Goal: Check status: Check status

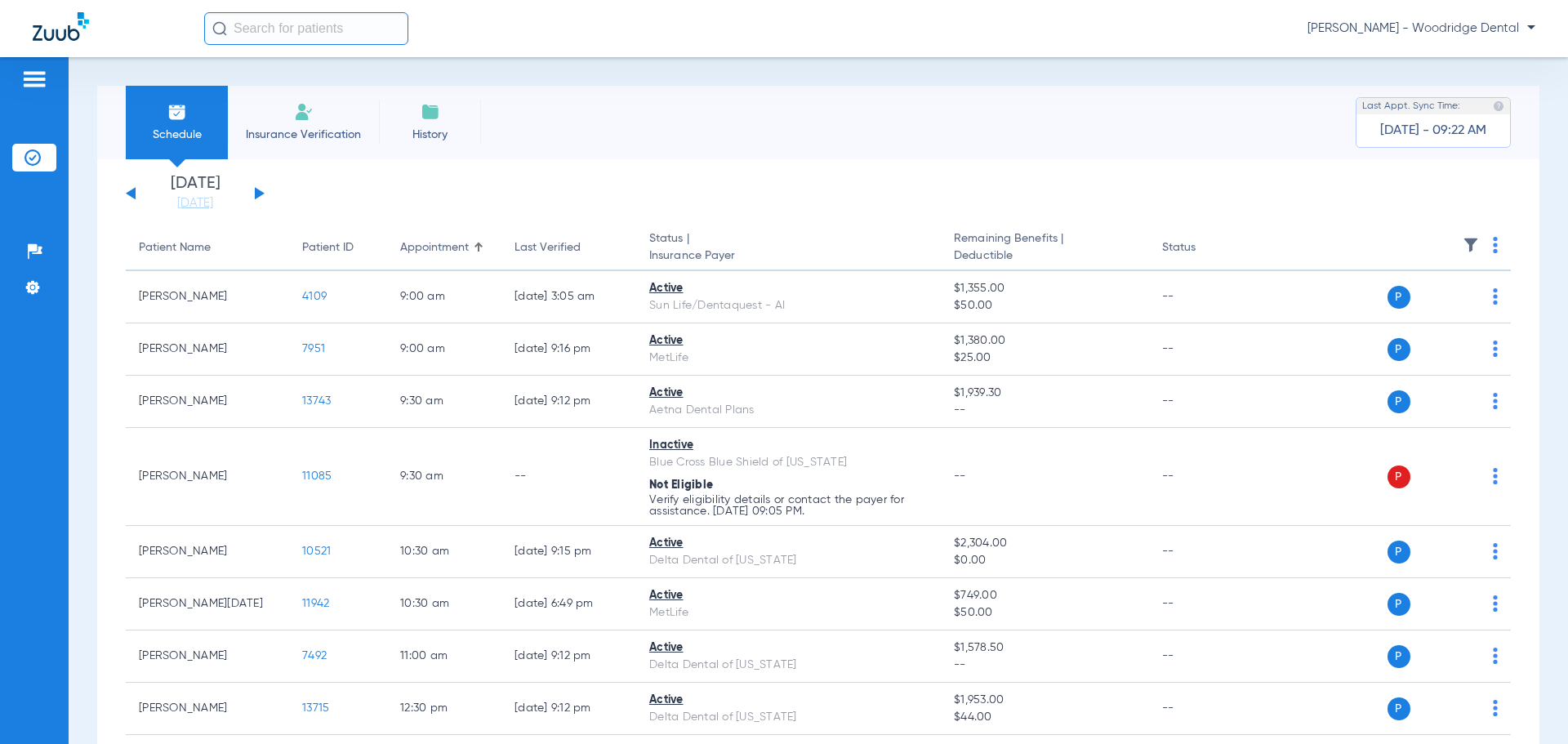
click at [258, 194] on button at bounding box center [259, 193] width 9 height 12
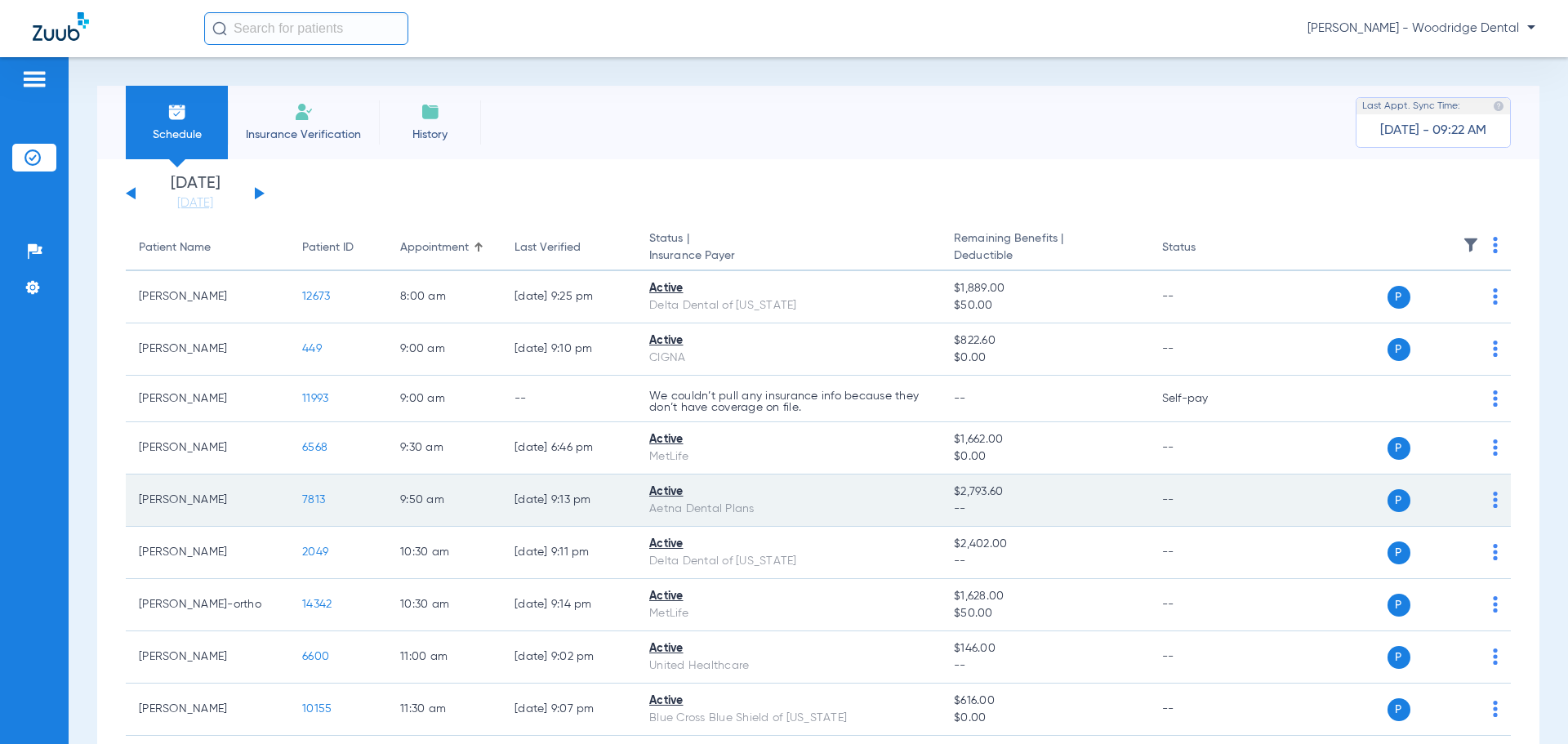
click at [316, 505] on span "7813" at bounding box center [313, 499] width 23 height 11
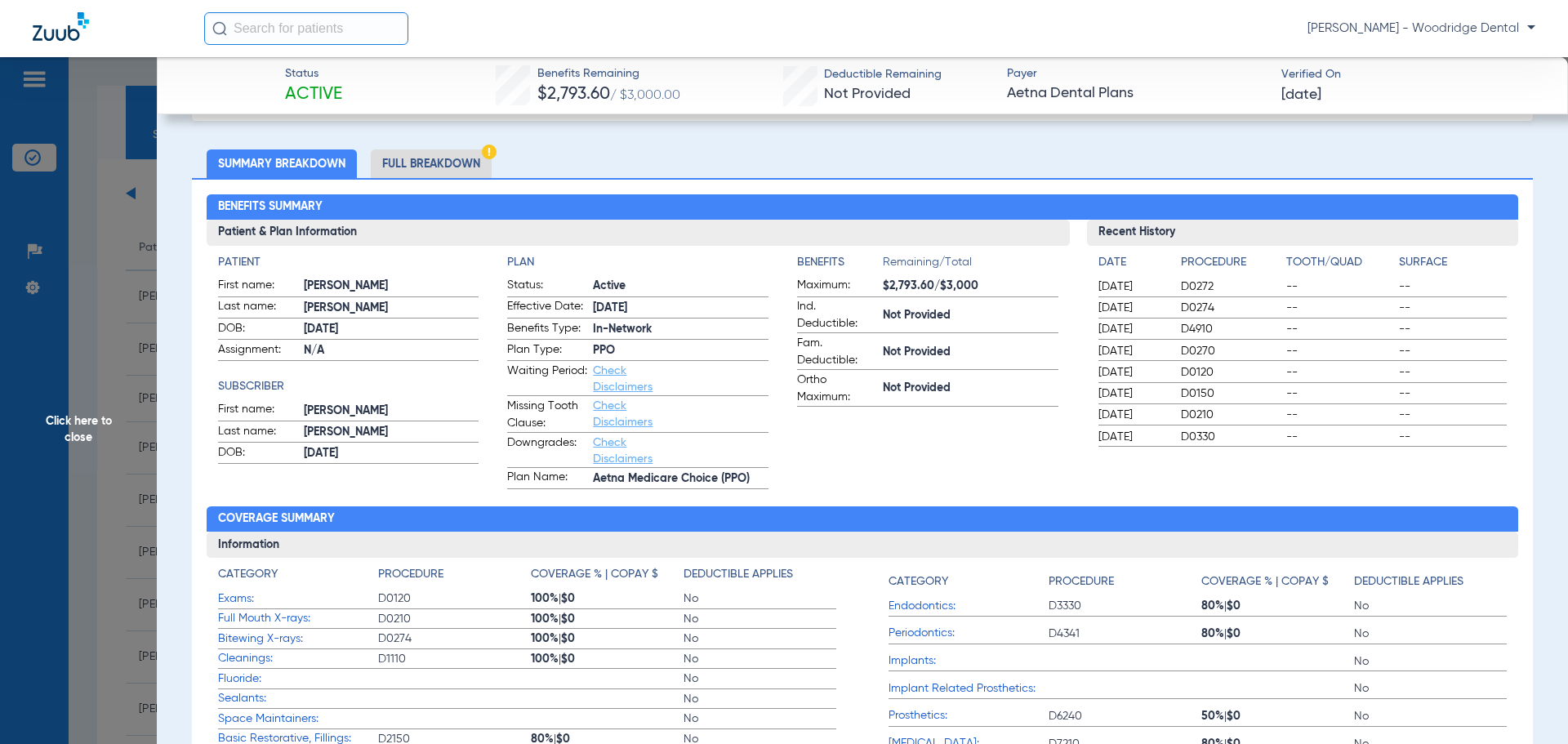
scroll to position [52, 0]
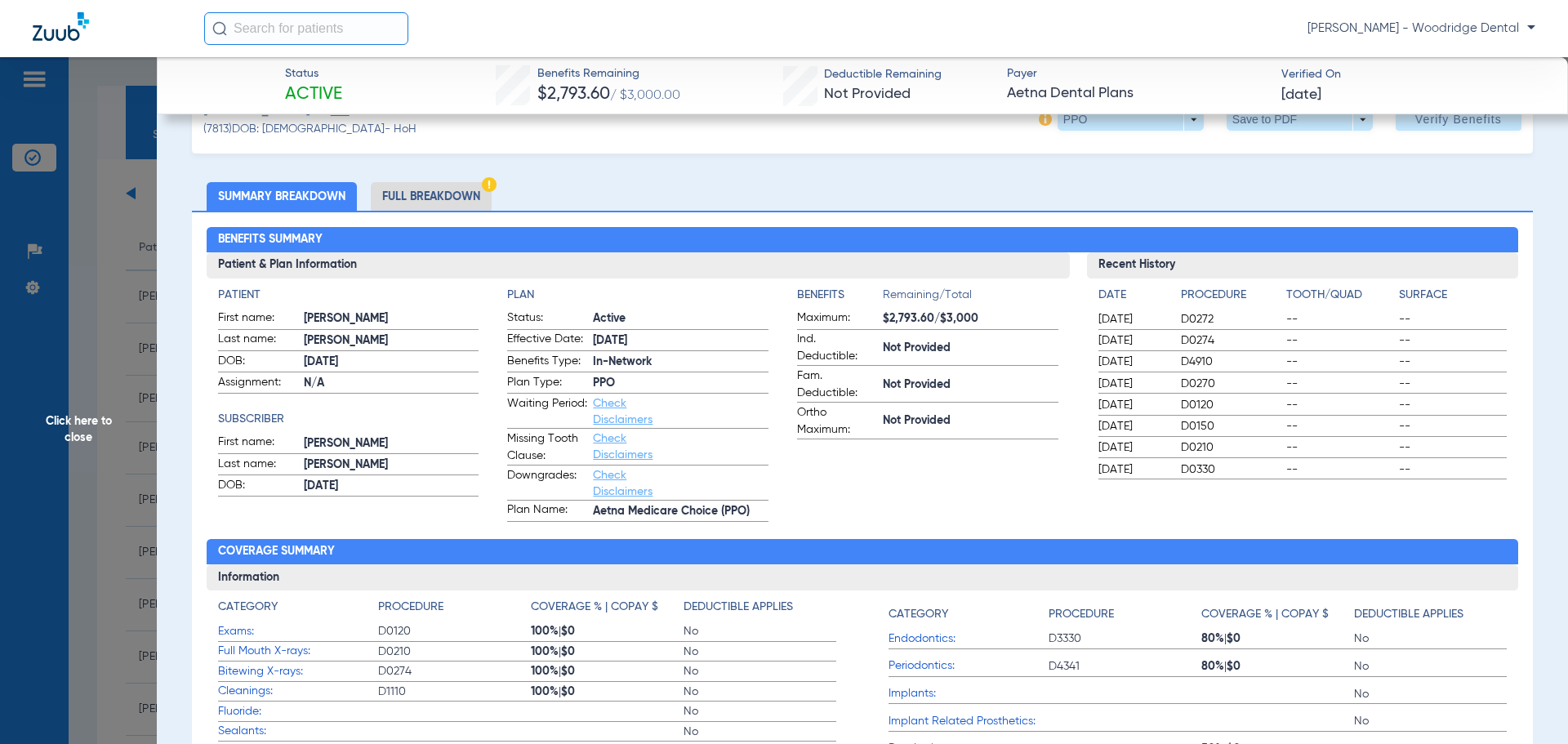
click at [464, 195] on li "Full Breakdown" at bounding box center [431, 196] width 121 height 28
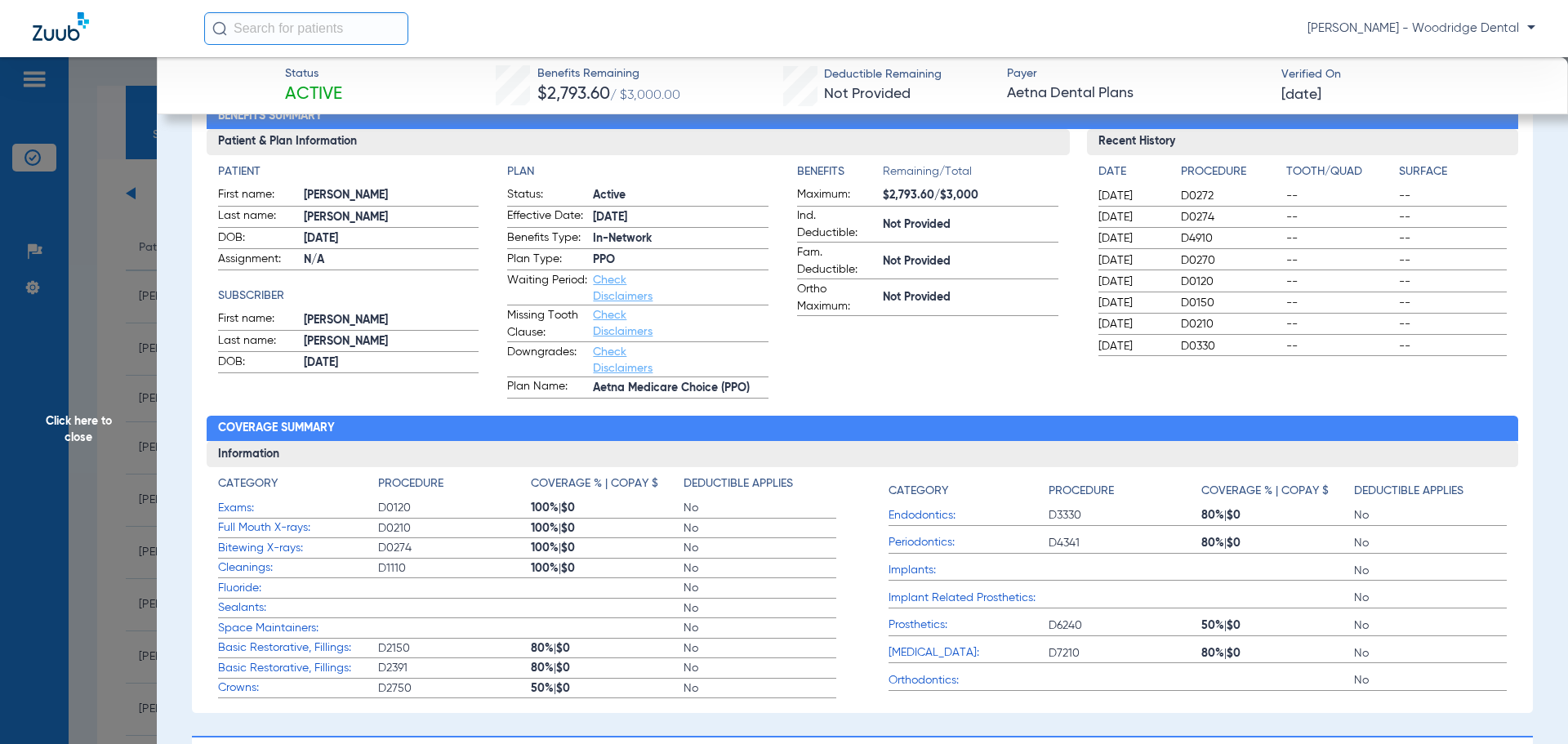
scroll to position [288, 0]
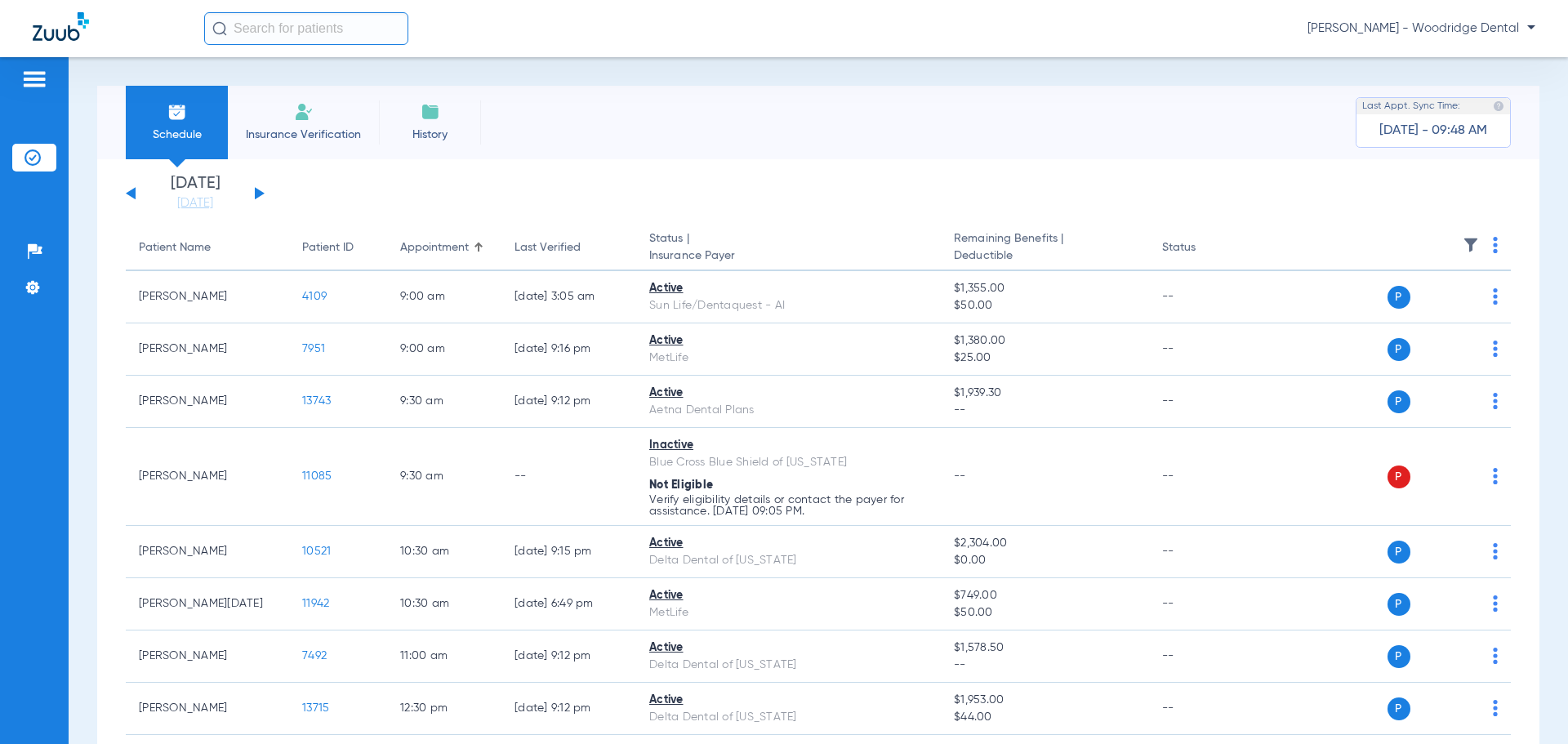
click at [263, 196] on div "Sunday 07-27-2025 Monday 07-28-2025 Tuesday 07-29-2025 Wednesday 07-30-2025 Thu…" at bounding box center [195, 194] width 139 height 36
click at [255, 195] on button at bounding box center [259, 193] width 9 height 12
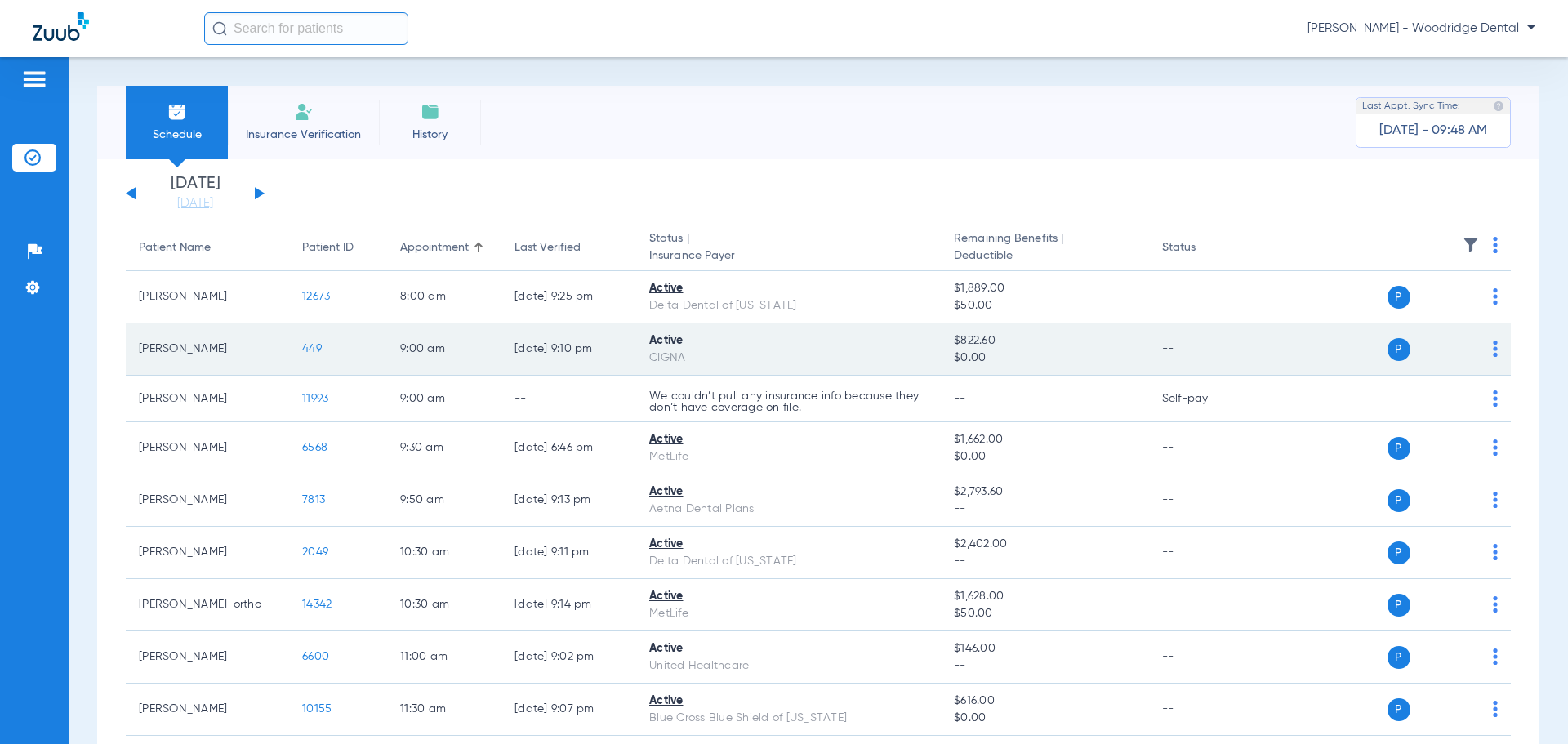
click at [325, 351] on td "449" at bounding box center [337, 349] width 98 height 52
click at [315, 353] on span "449" at bounding box center [311, 348] width 20 height 11
click at [309, 352] on span "449" at bounding box center [311, 348] width 20 height 11
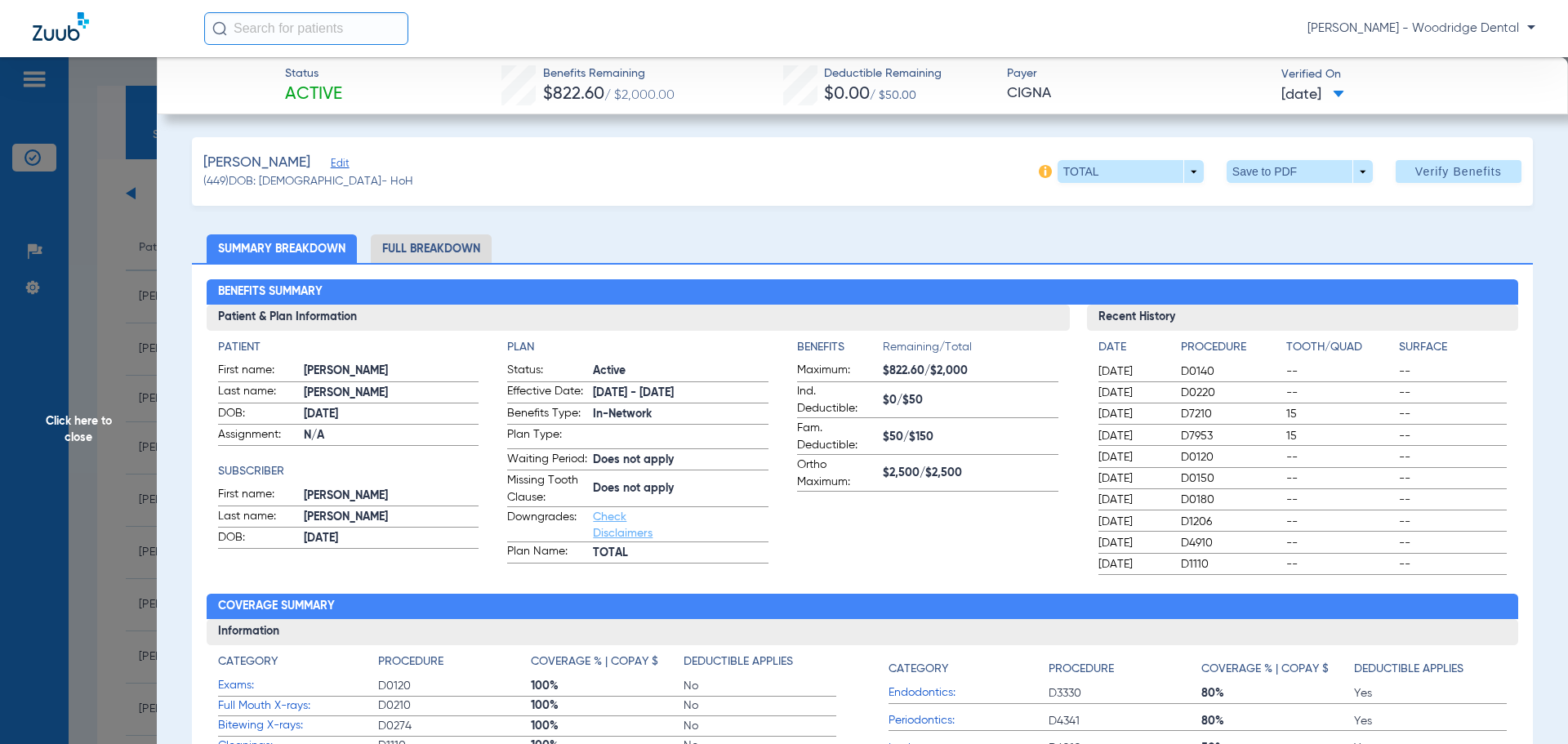
click at [469, 242] on li "Full Breakdown" at bounding box center [431, 249] width 121 height 28
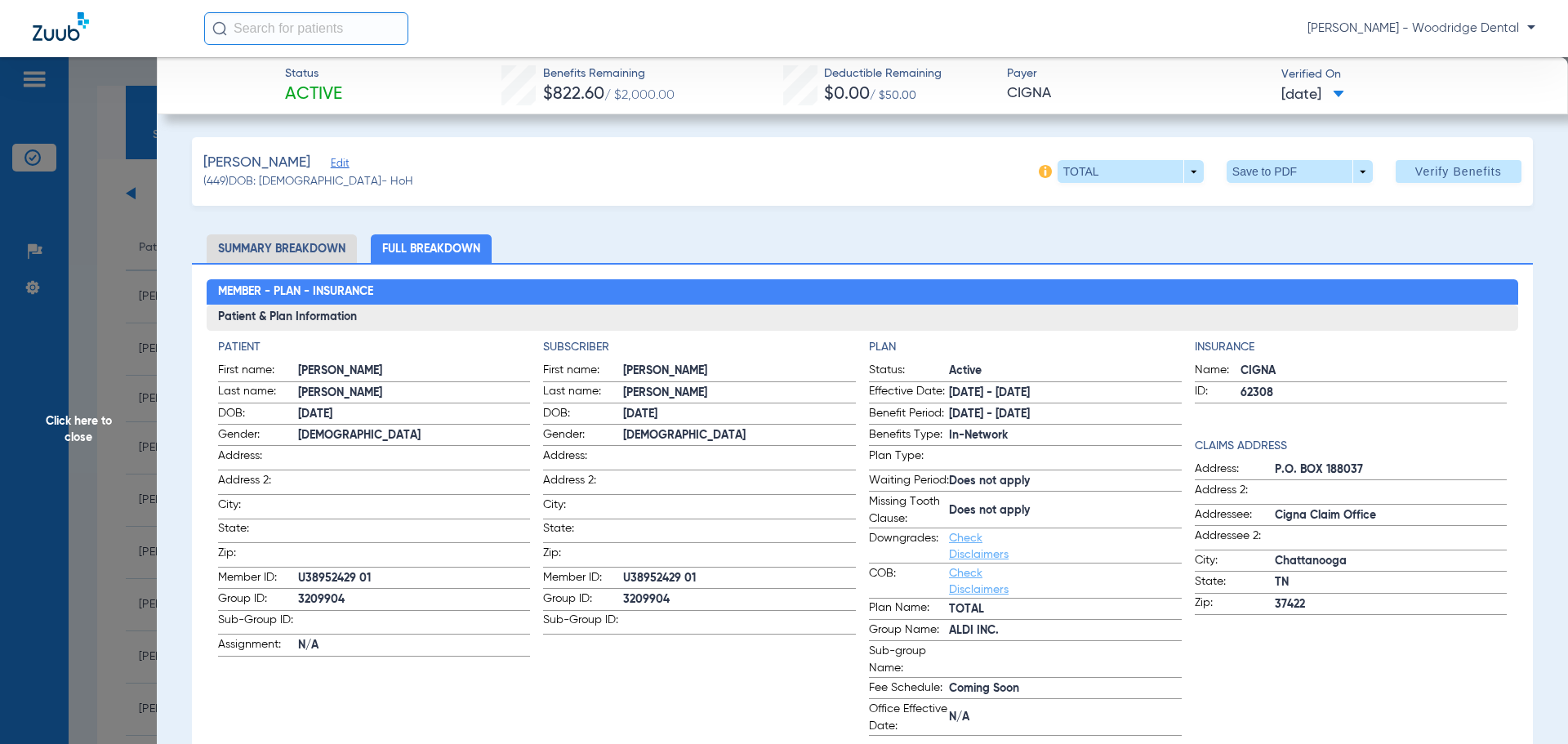
drag, startPoint x: 294, startPoint y: 237, endPoint x: 295, endPoint y: 247, distance: 10.0
click at [296, 239] on li "Summary Breakdown" at bounding box center [282, 249] width 150 height 28
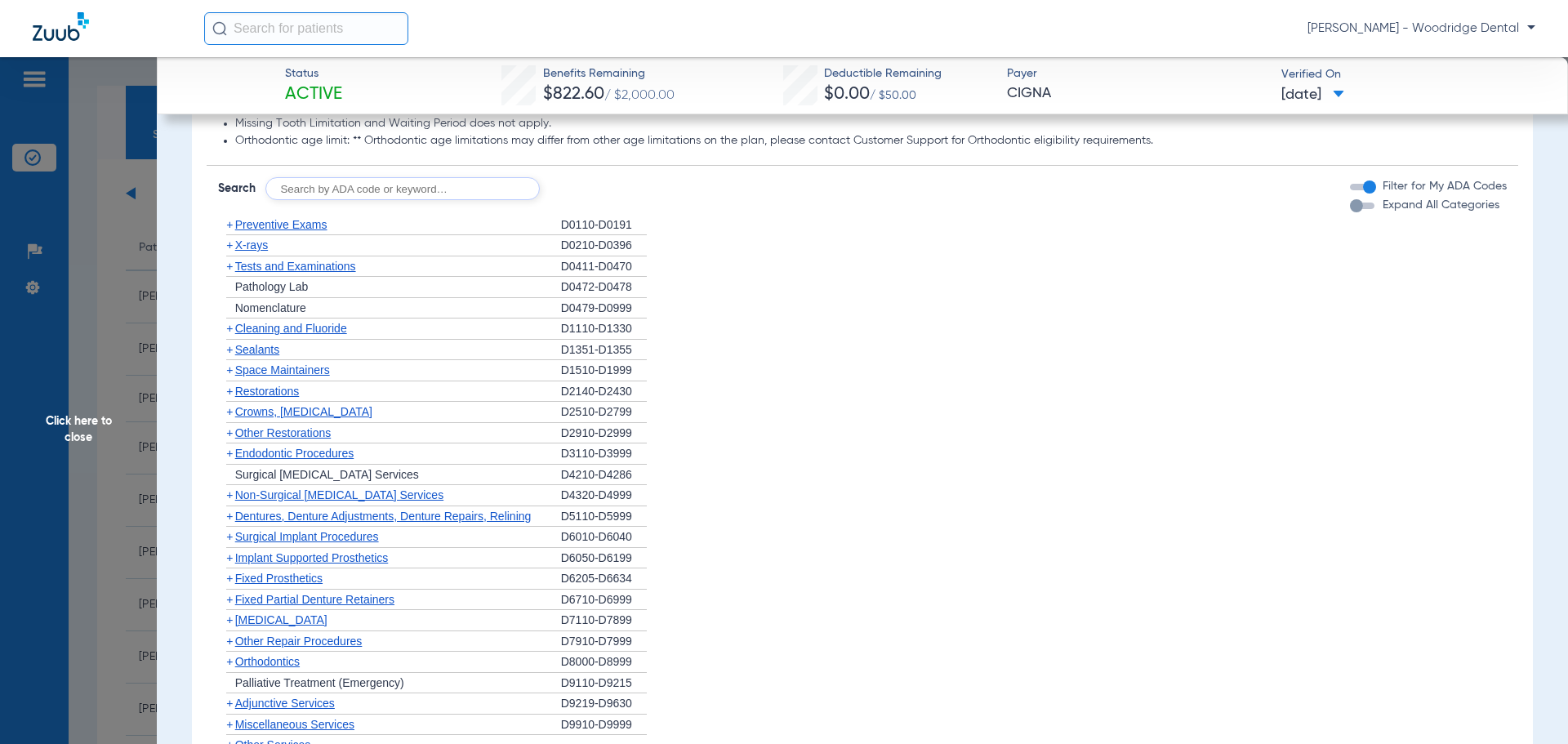
scroll to position [939, 0]
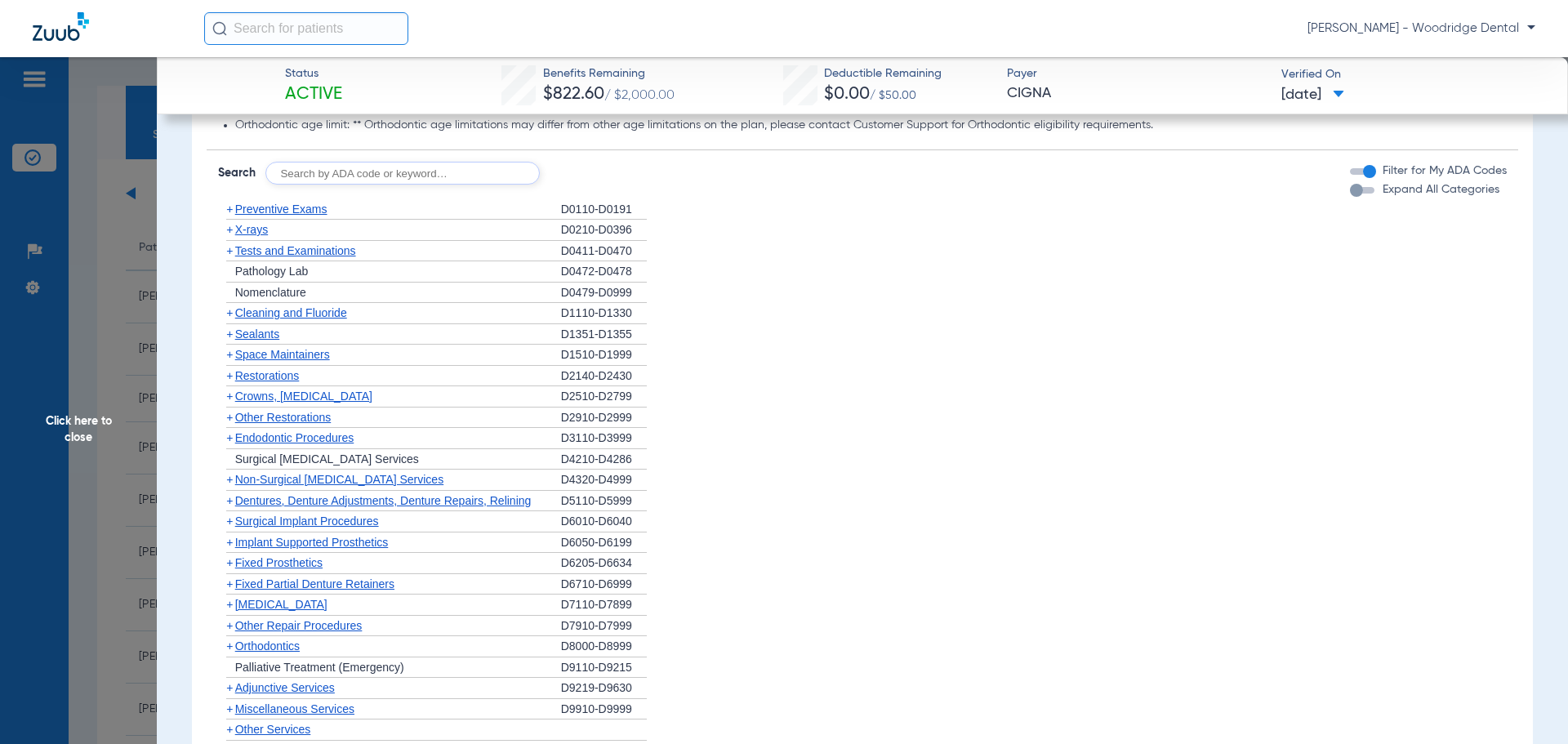
click at [229, 482] on span "+" at bounding box center [229, 479] width 7 height 13
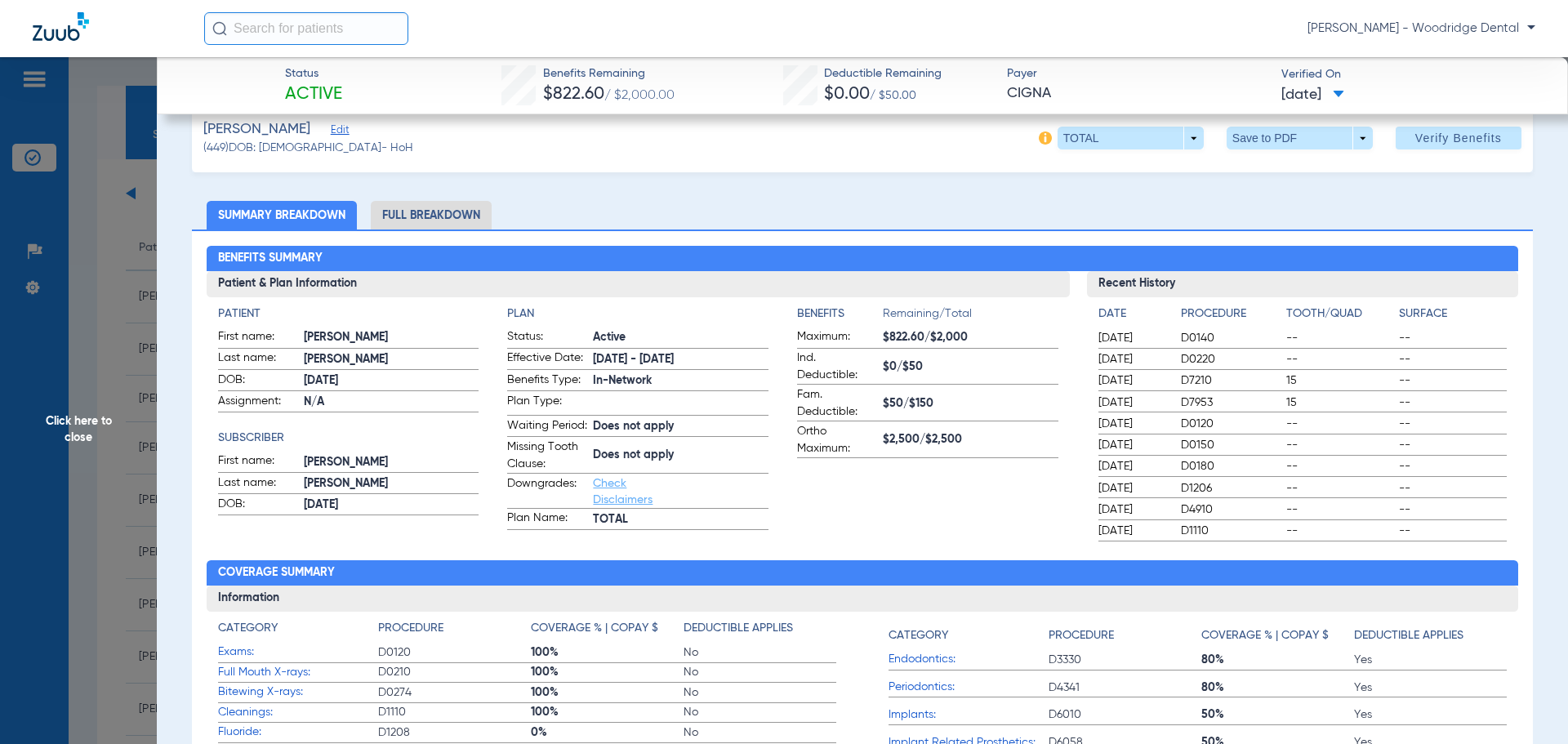
scroll to position [25, 0]
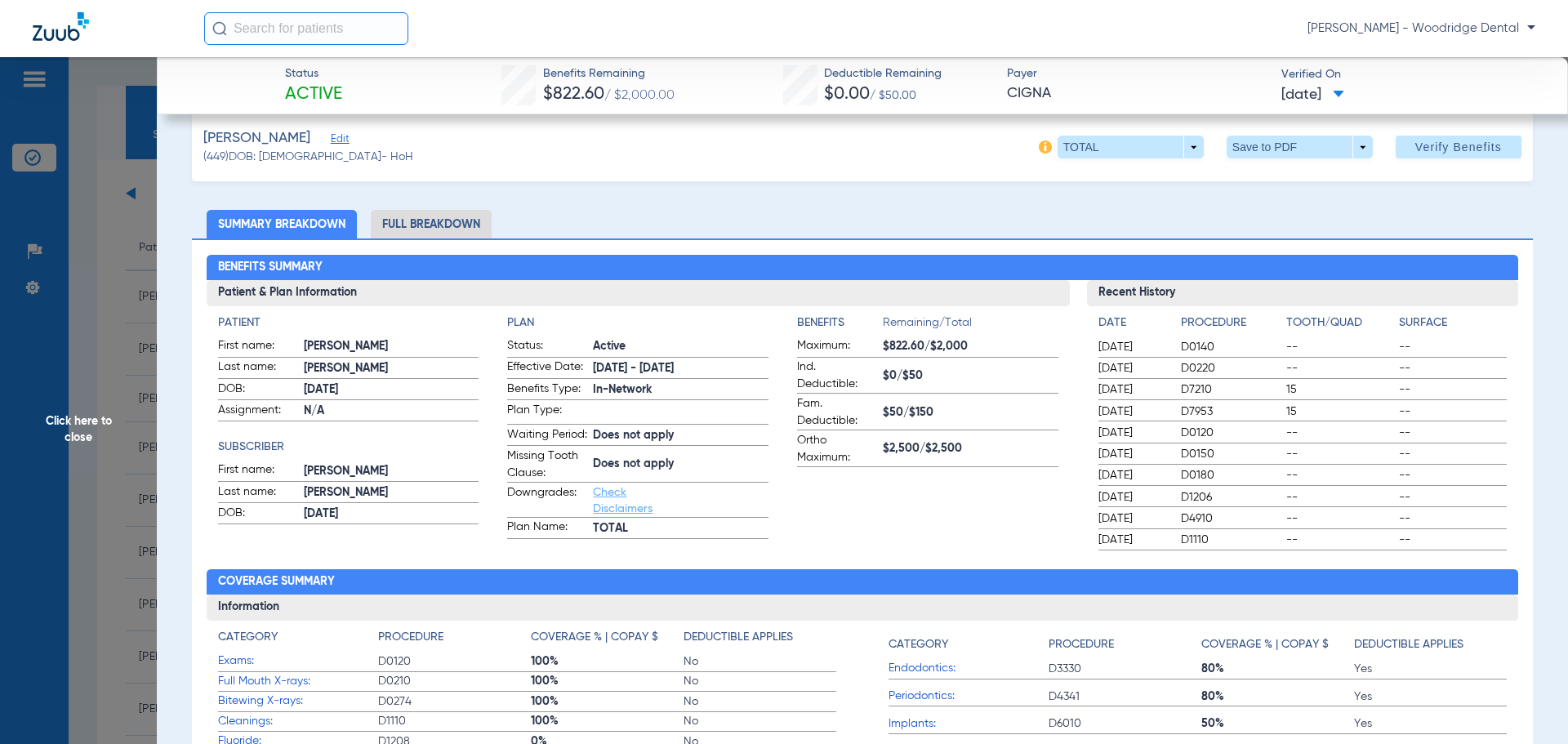
click at [302, 229] on li "Summary Breakdown" at bounding box center [282, 224] width 150 height 28
click at [308, 226] on li "Summary Breakdown" at bounding box center [282, 224] width 150 height 28
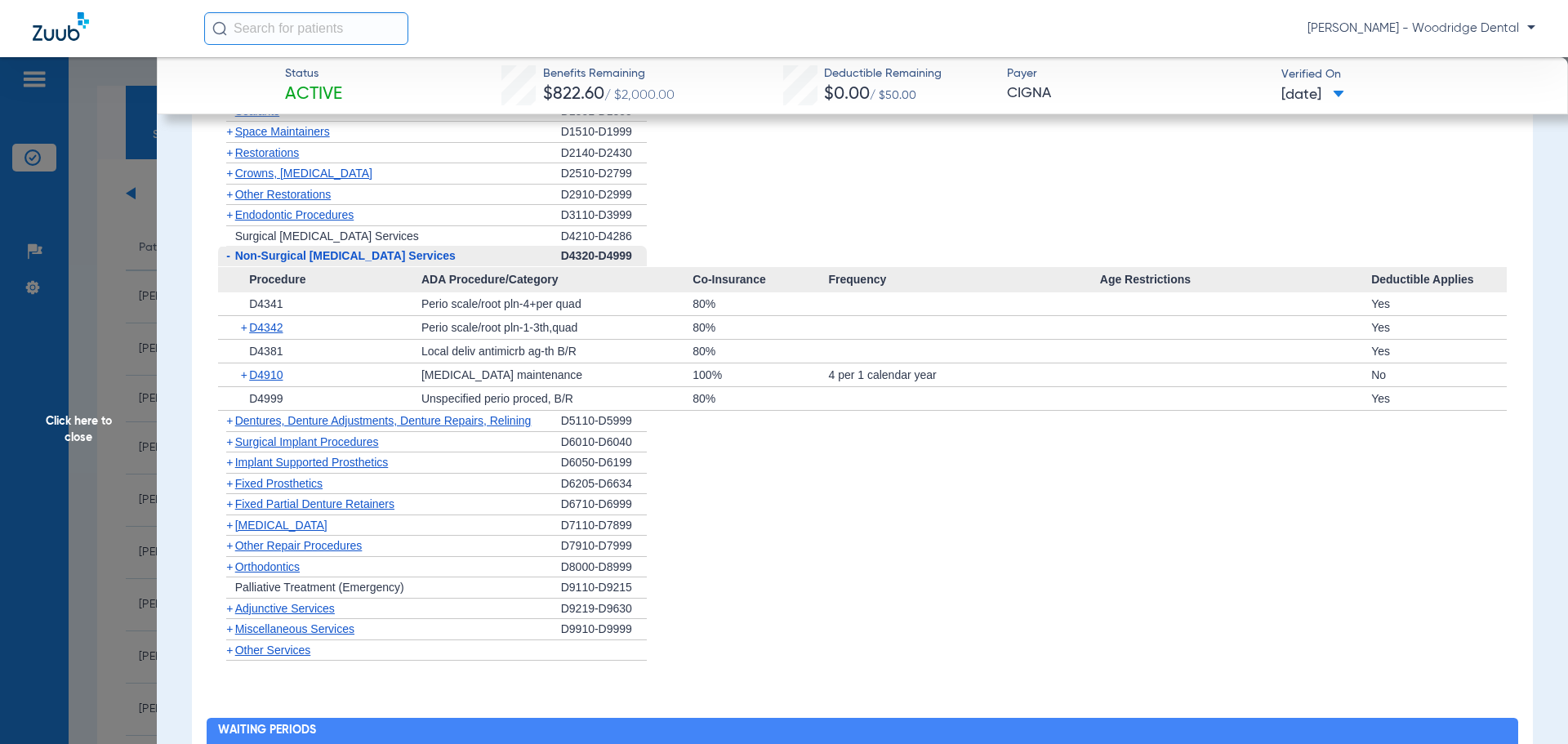
scroll to position [1165, 0]
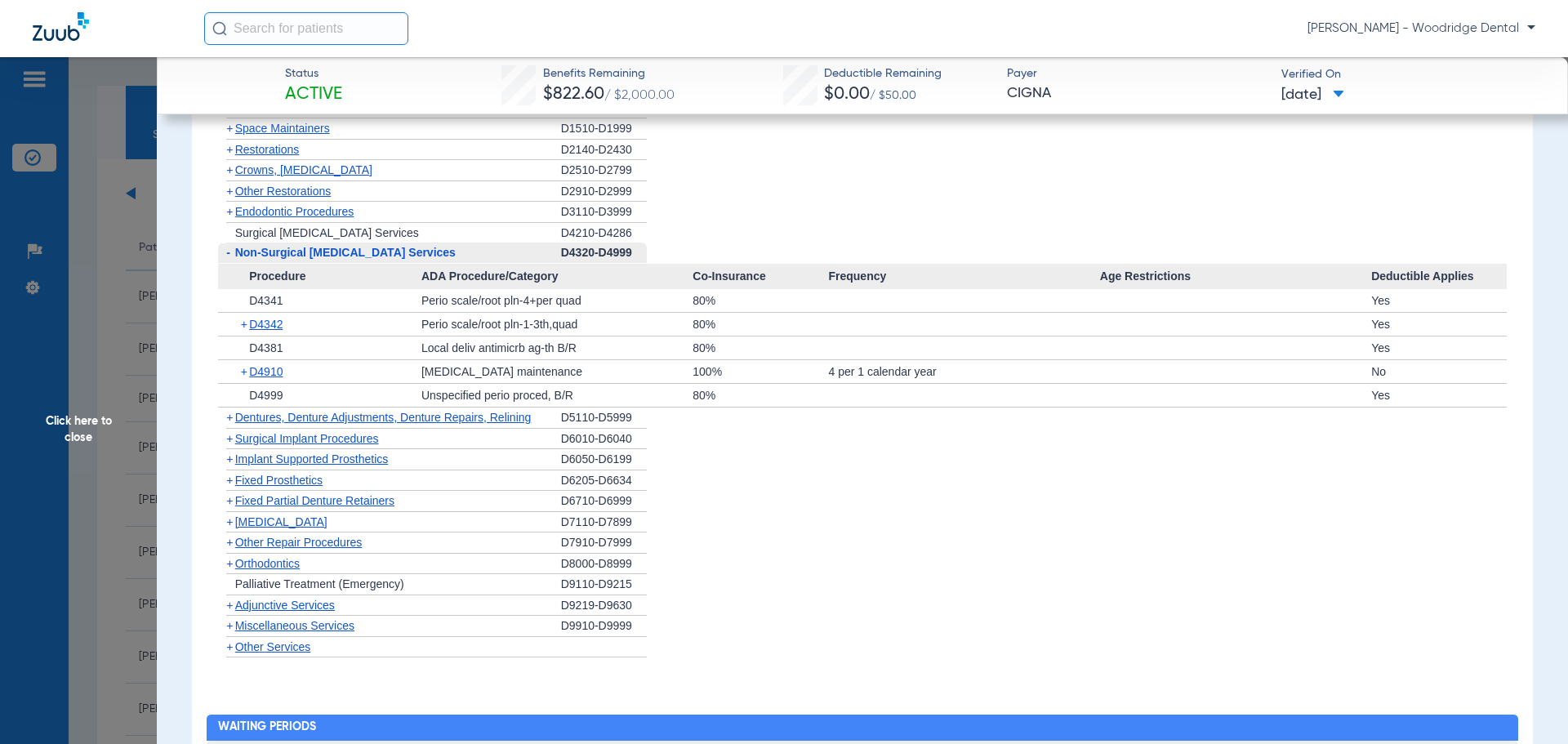
click at [721, 400] on div "80%" at bounding box center [759, 395] width 136 height 23
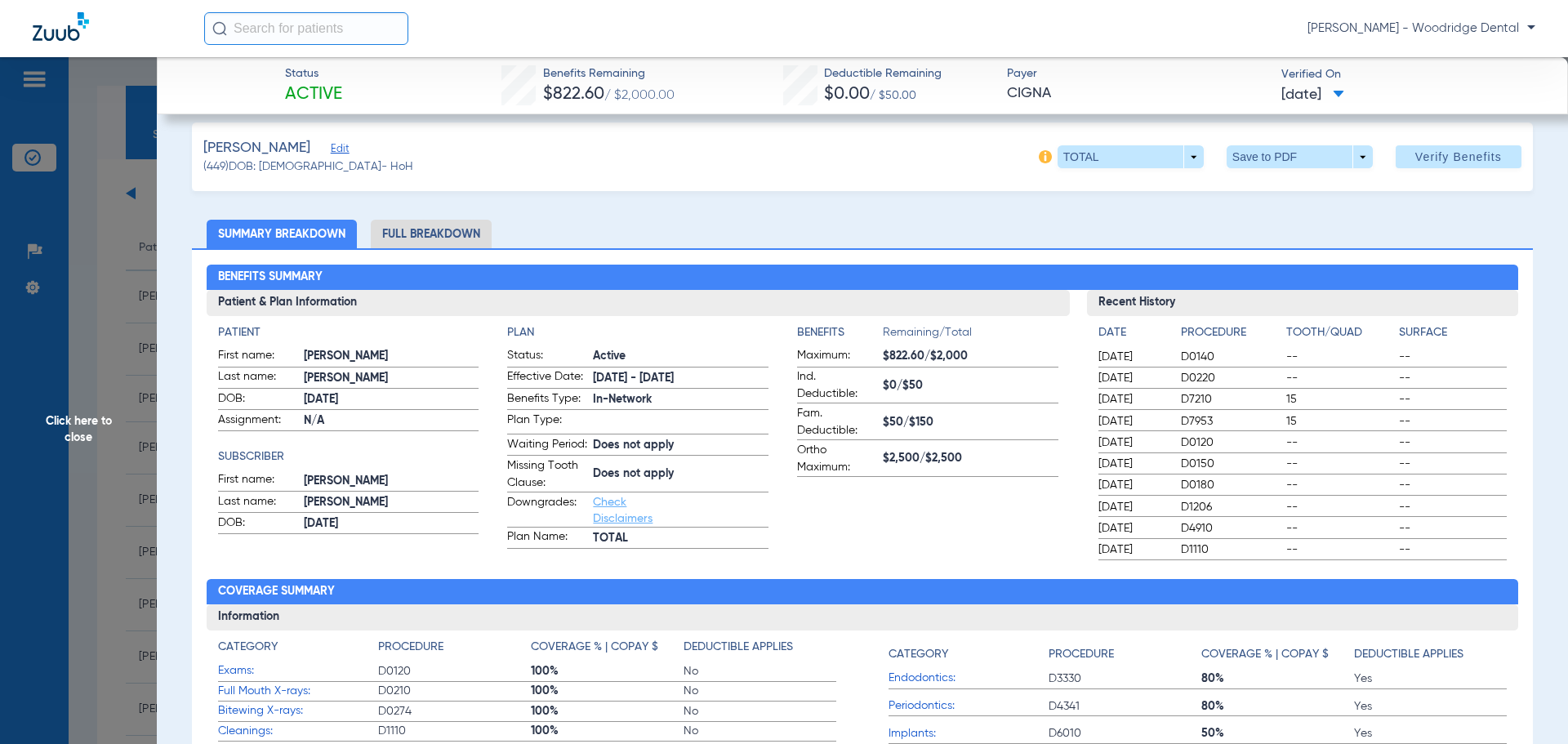
scroll to position [11, 0]
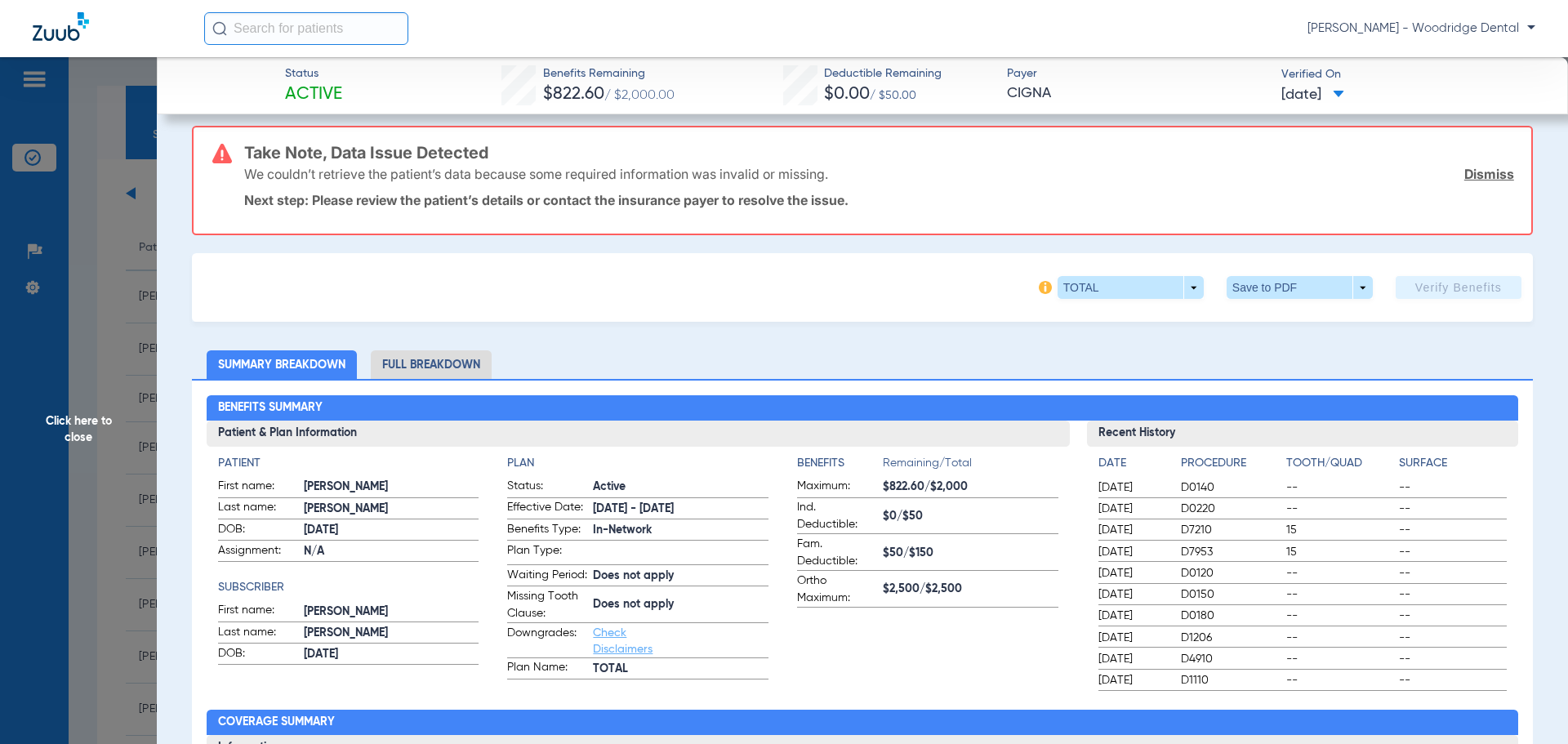
scroll to position [139, 0]
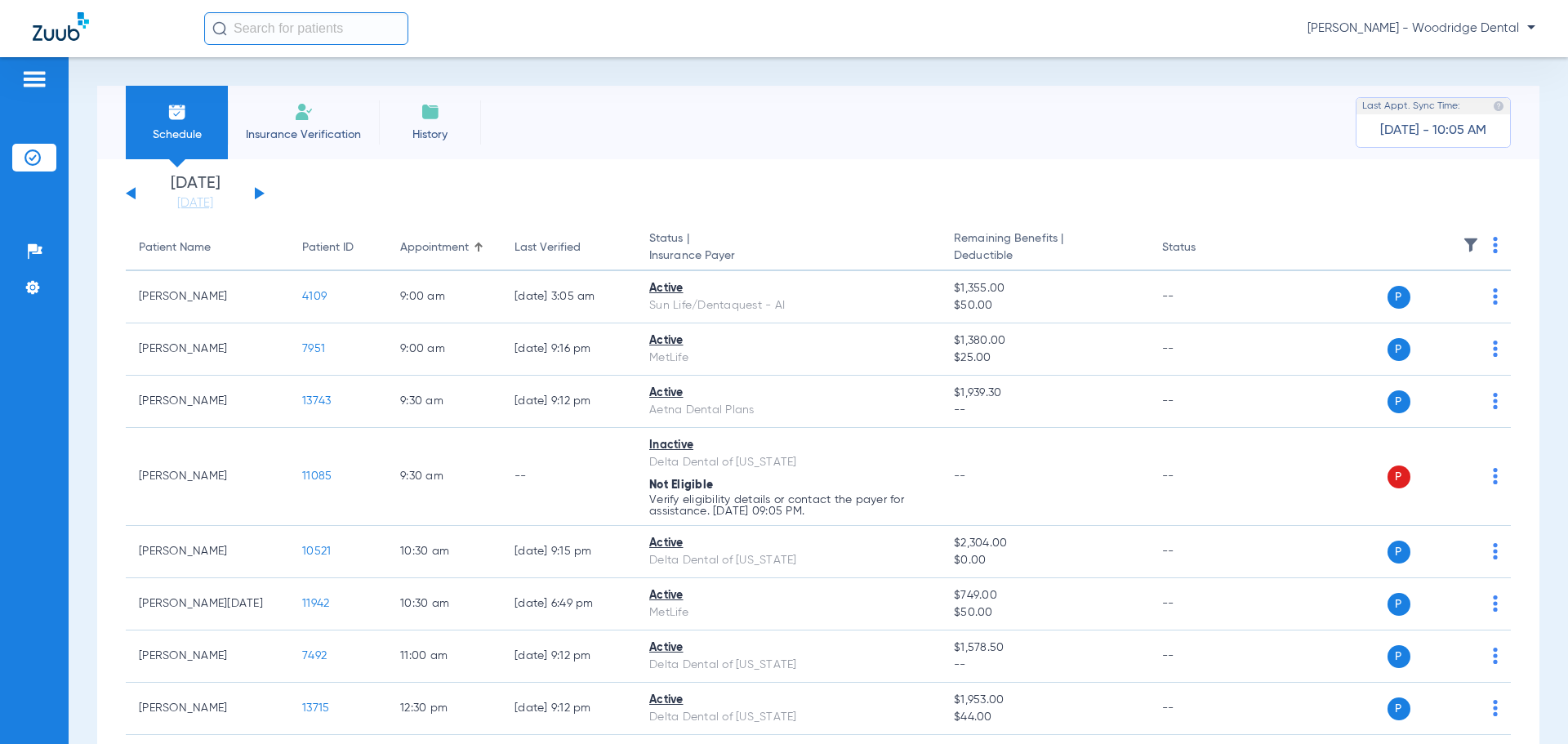
click at [258, 194] on button at bounding box center [259, 193] width 9 height 12
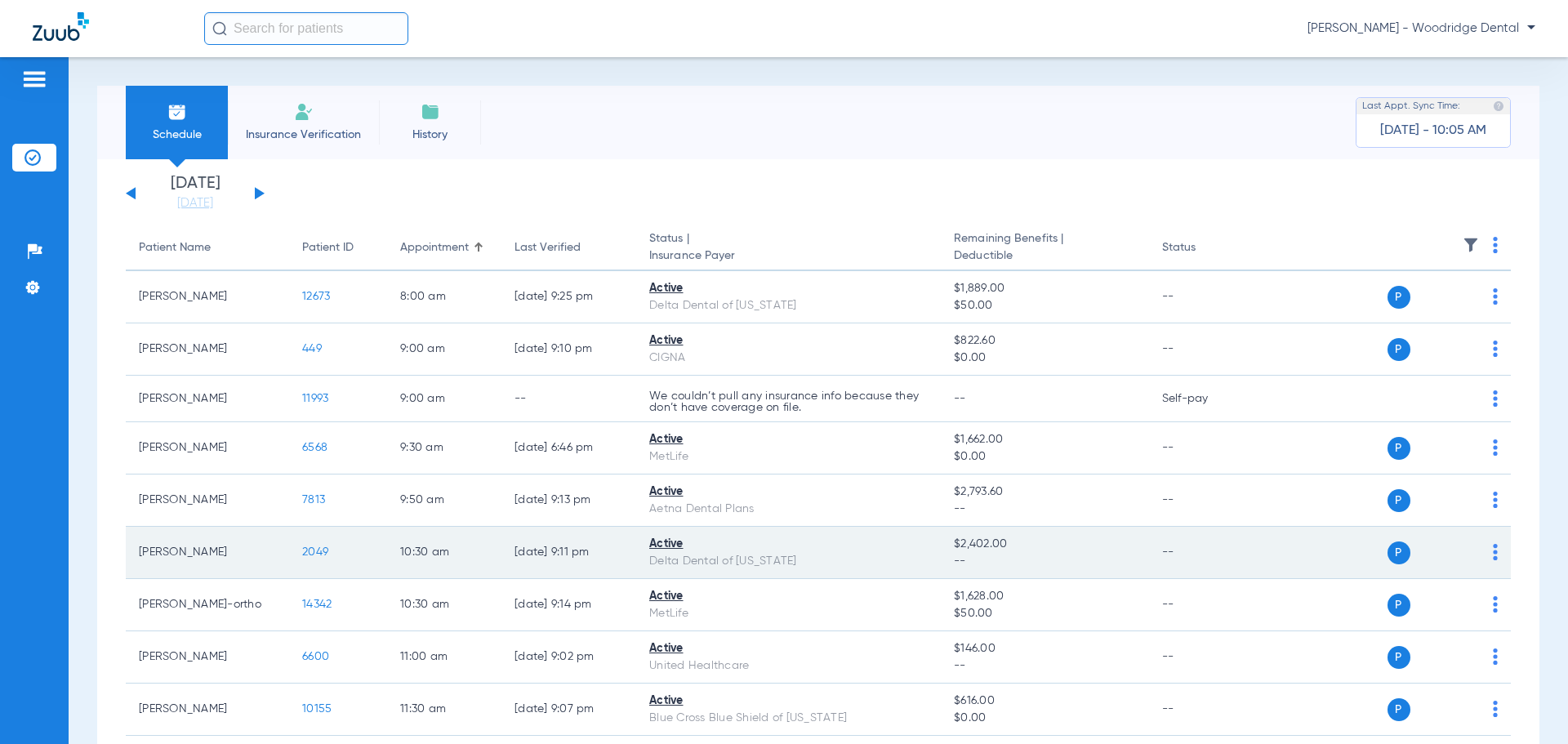
click at [314, 550] on span "2049" at bounding box center [315, 551] width 27 height 11
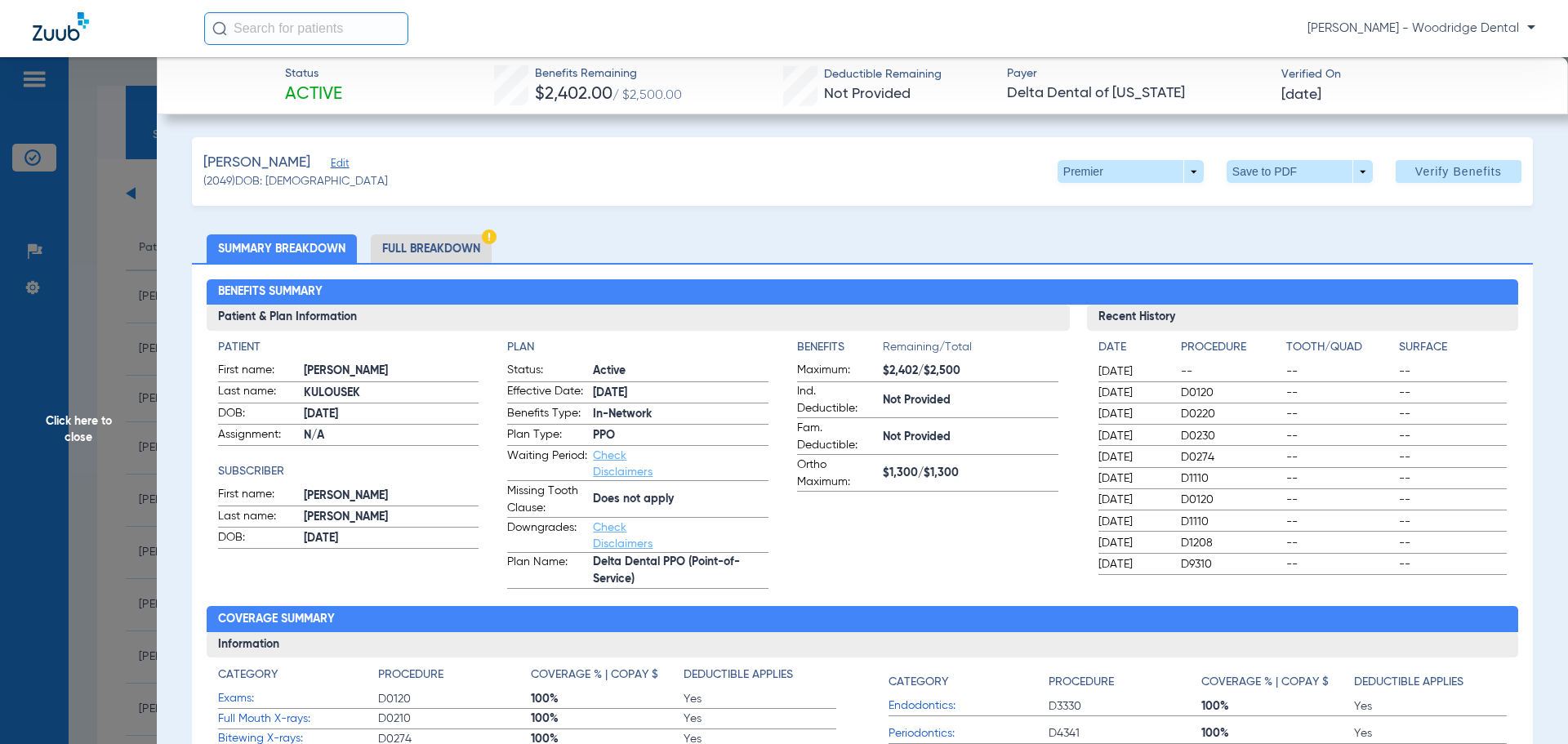
click at [415, 253] on li "Full Breakdown" at bounding box center [431, 249] width 121 height 28
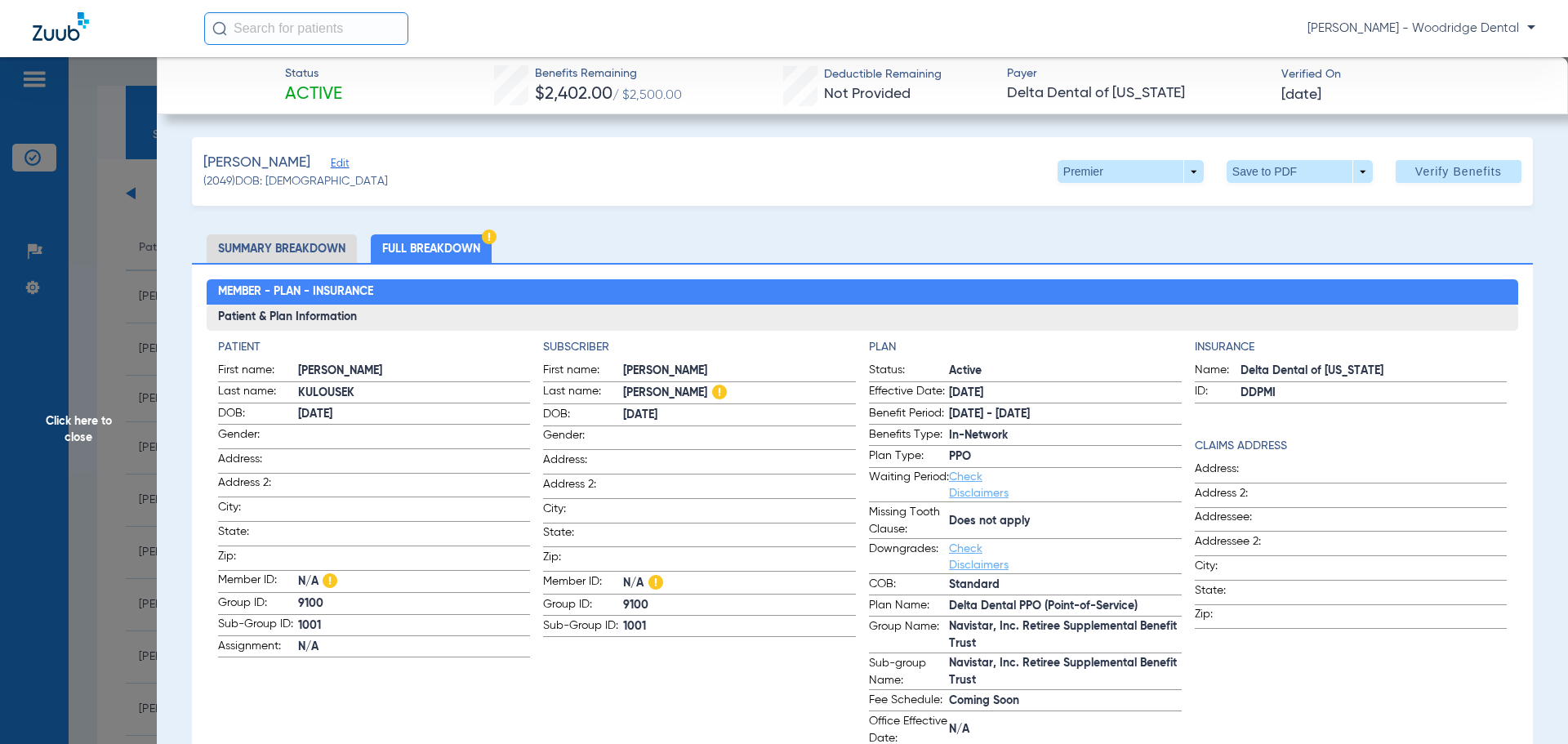
click at [274, 250] on li "Summary Breakdown" at bounding box center [282, 249] width 150 height 28
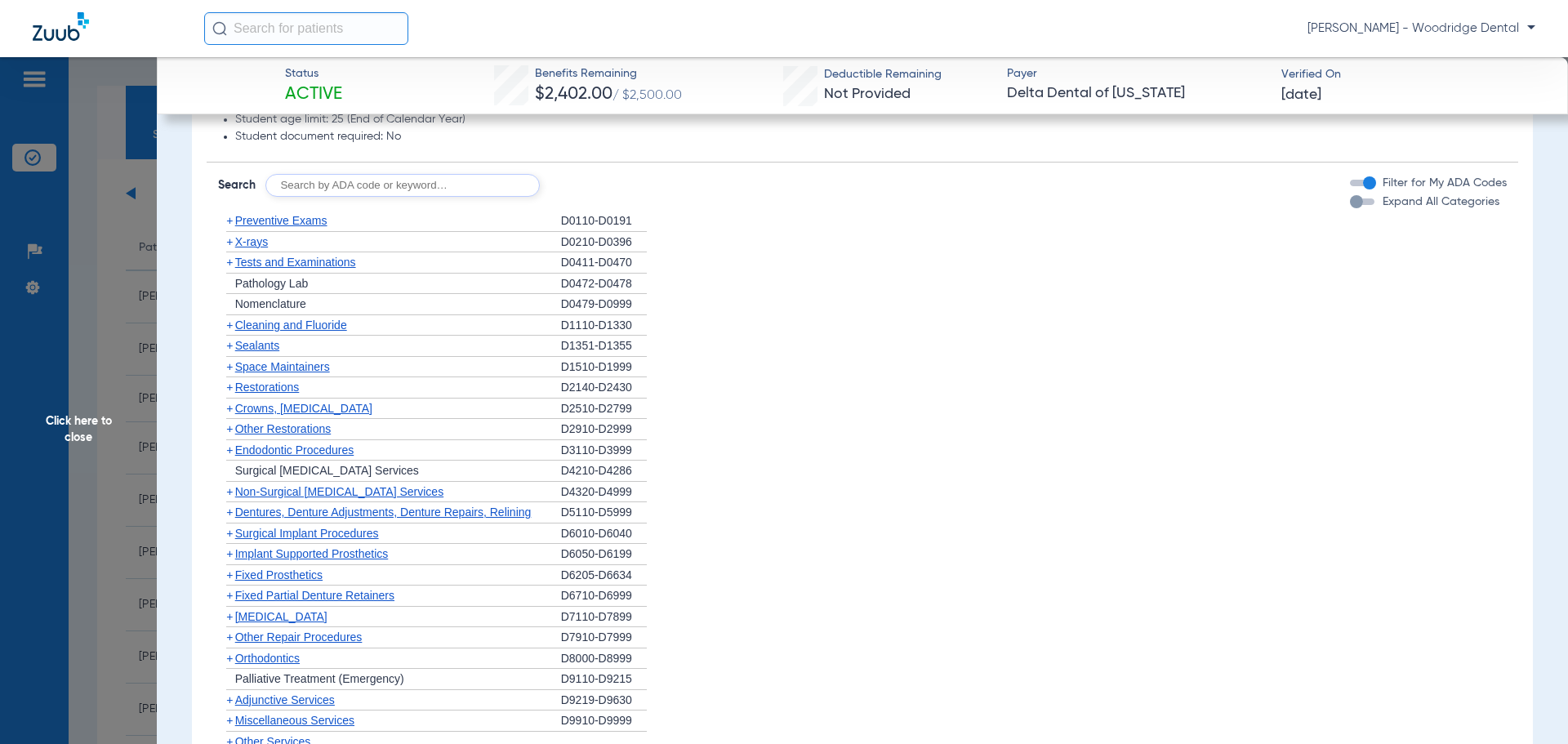
scroll to position [1022, 0]
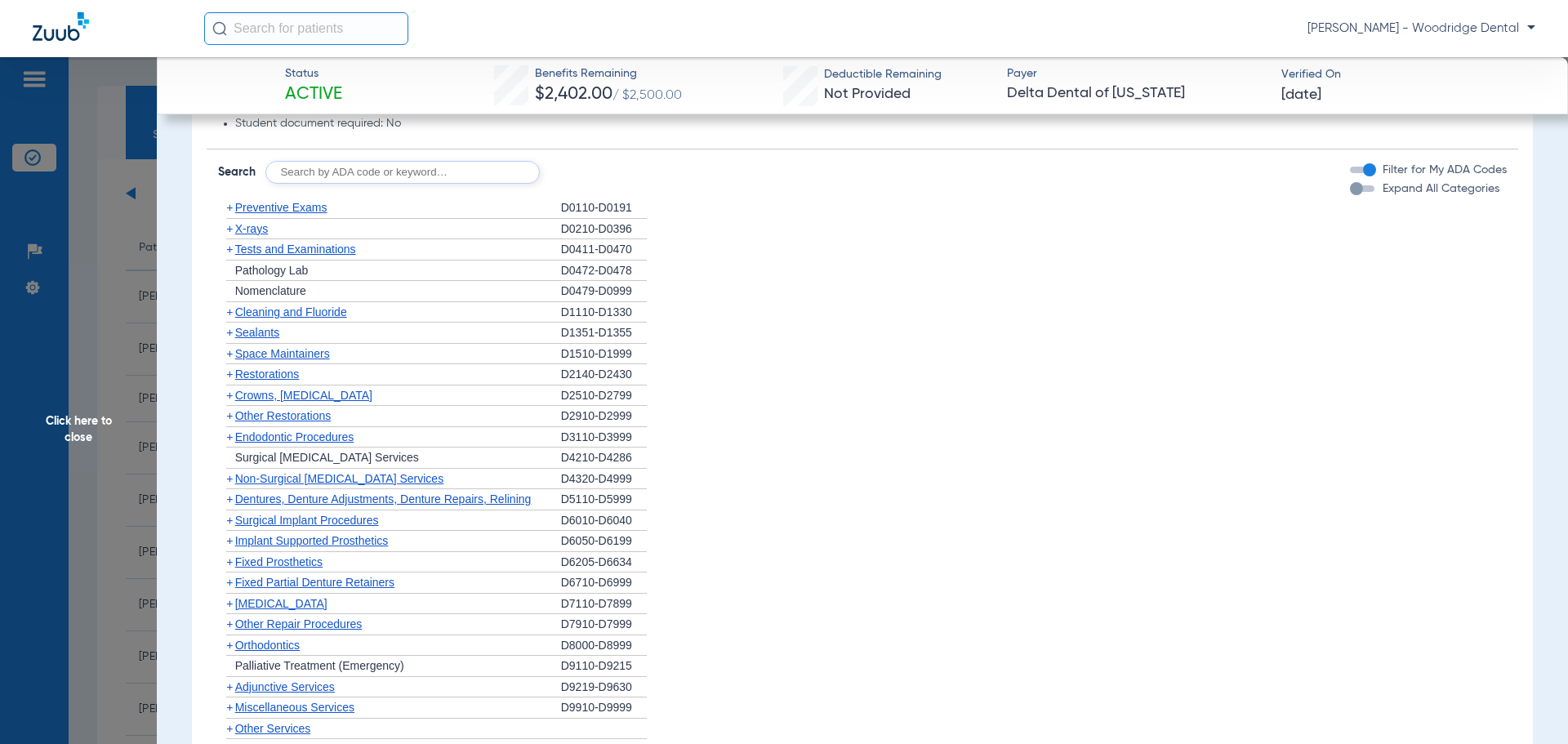
click at [231, 482] on span "+" at bounding box center [229, 478] width 7 height 13
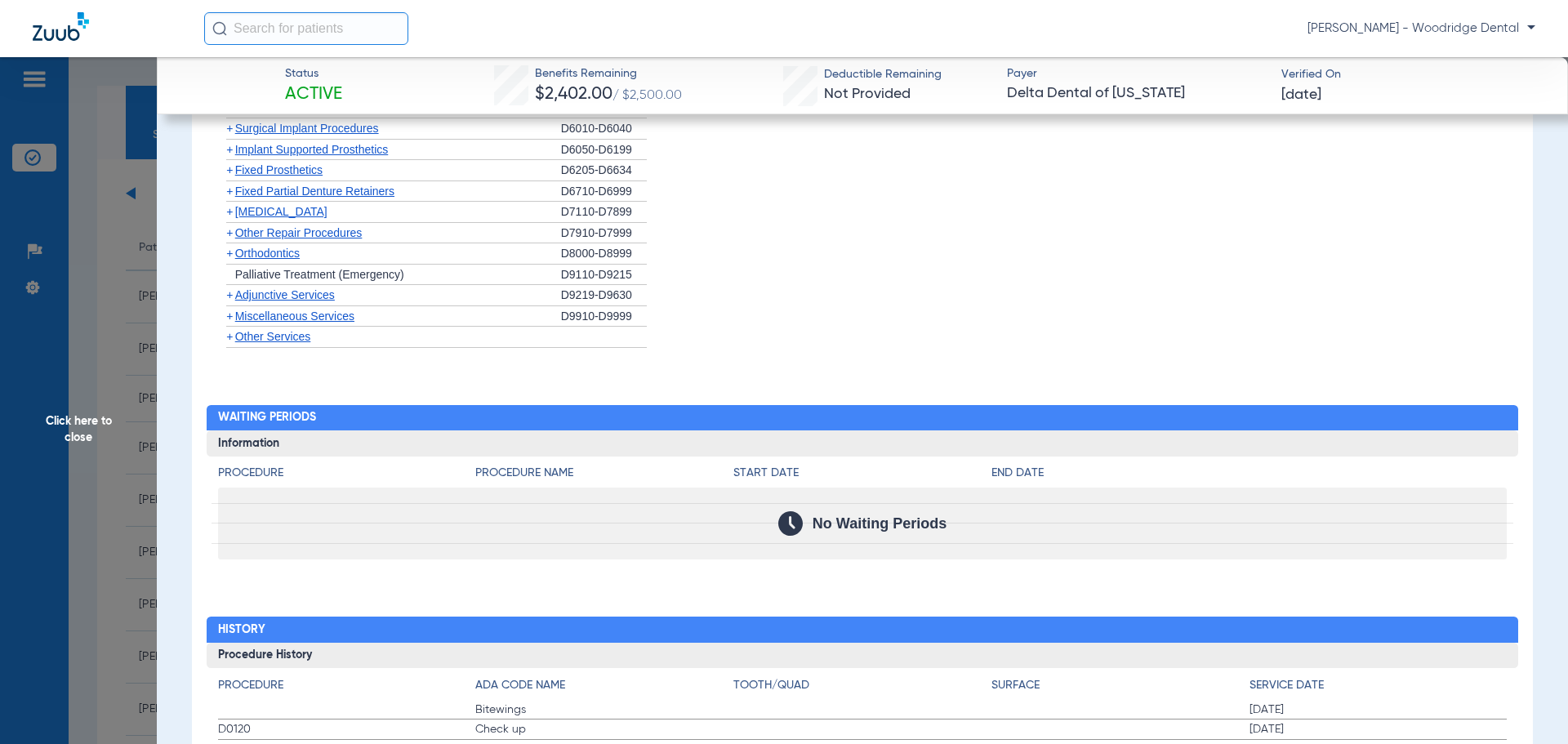
scroll to position [1507, 0]
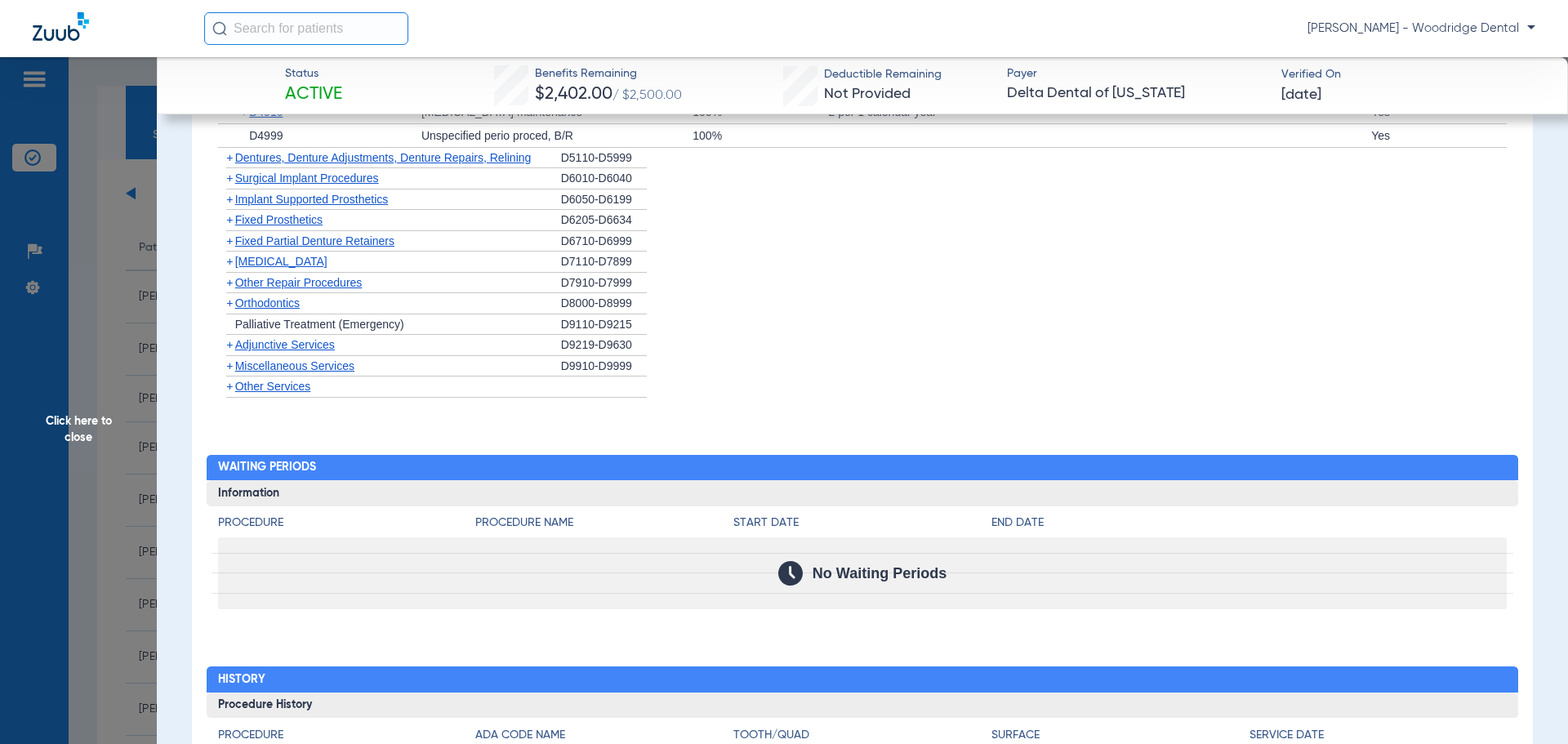
click at [230, 222] on span "+" at bounding box center [229, 220] width 7 height 13
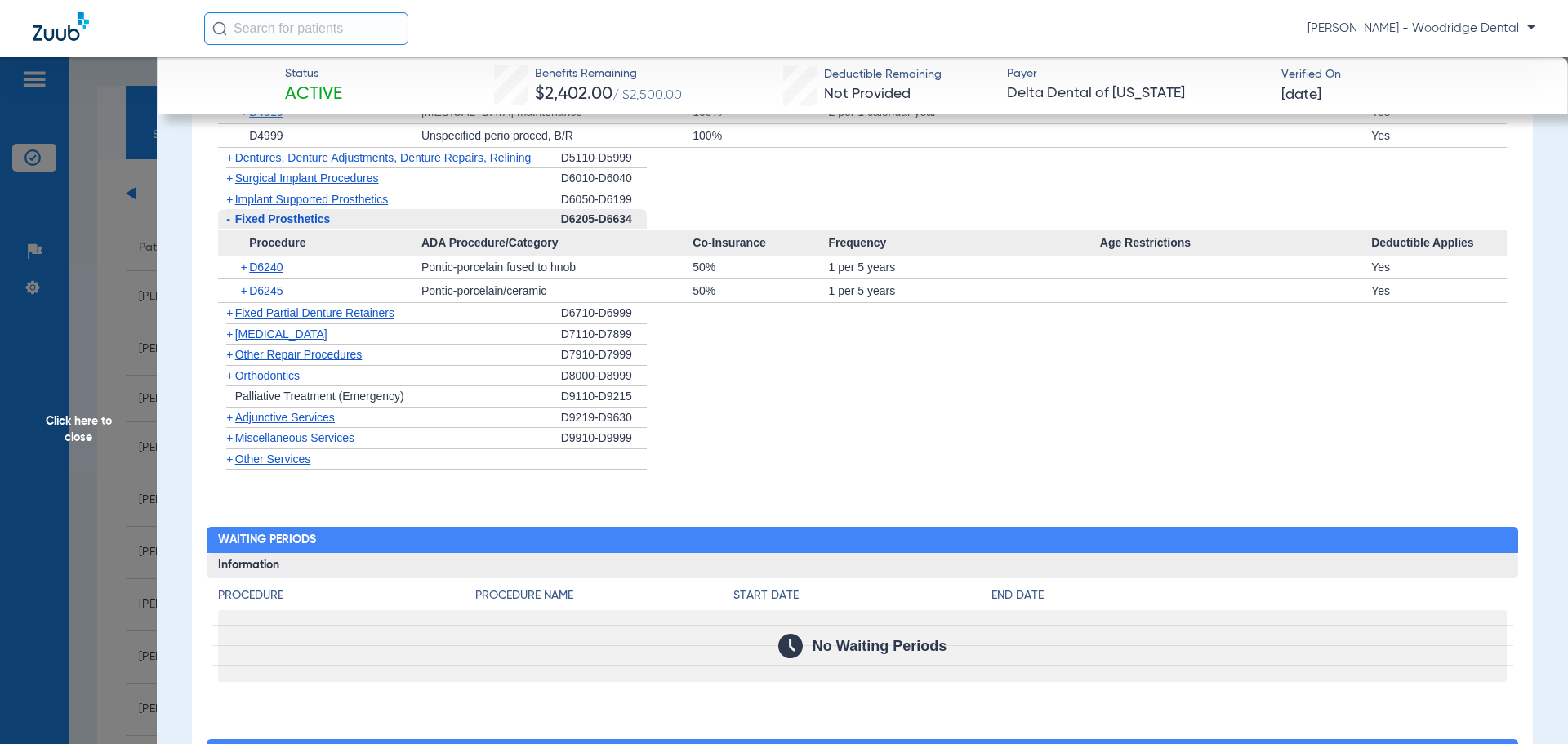
click at [233, 378] on span "+" at bounding box center [227, 376] width 17 height 21
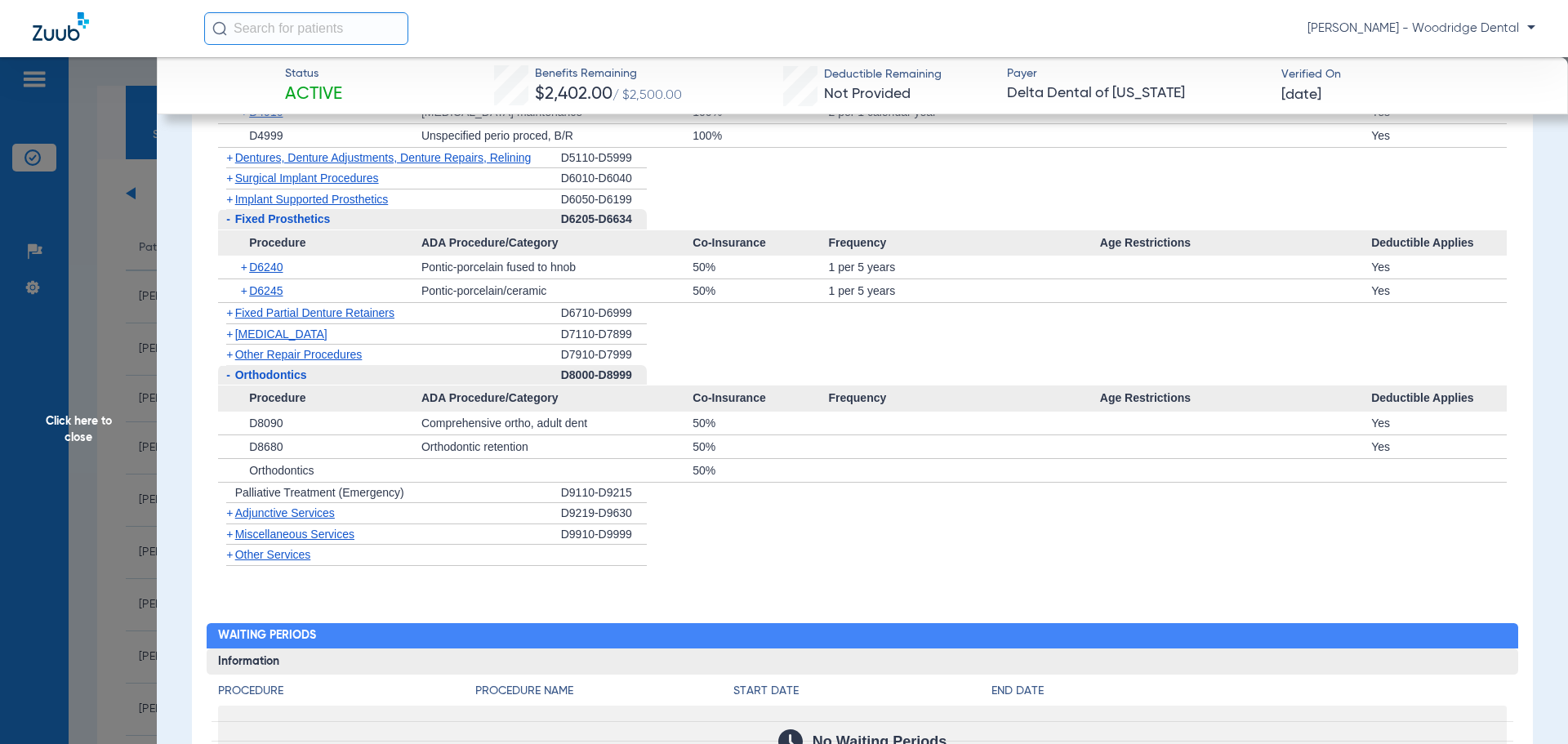
click at [237, 540] on span "Miscellaneous Services" at bounding box center [295, 534] width 120 height 13
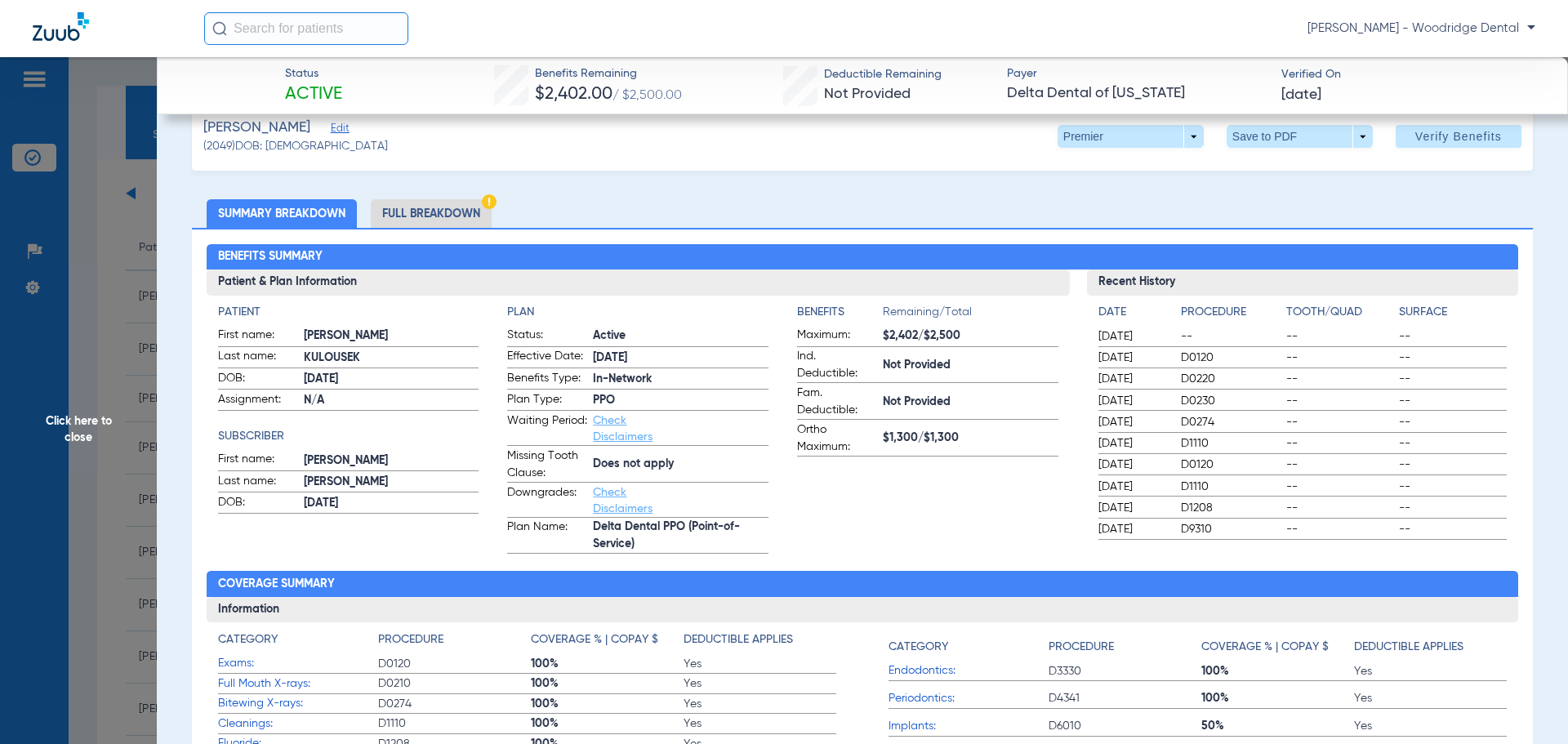
scroll to position [0, 0]
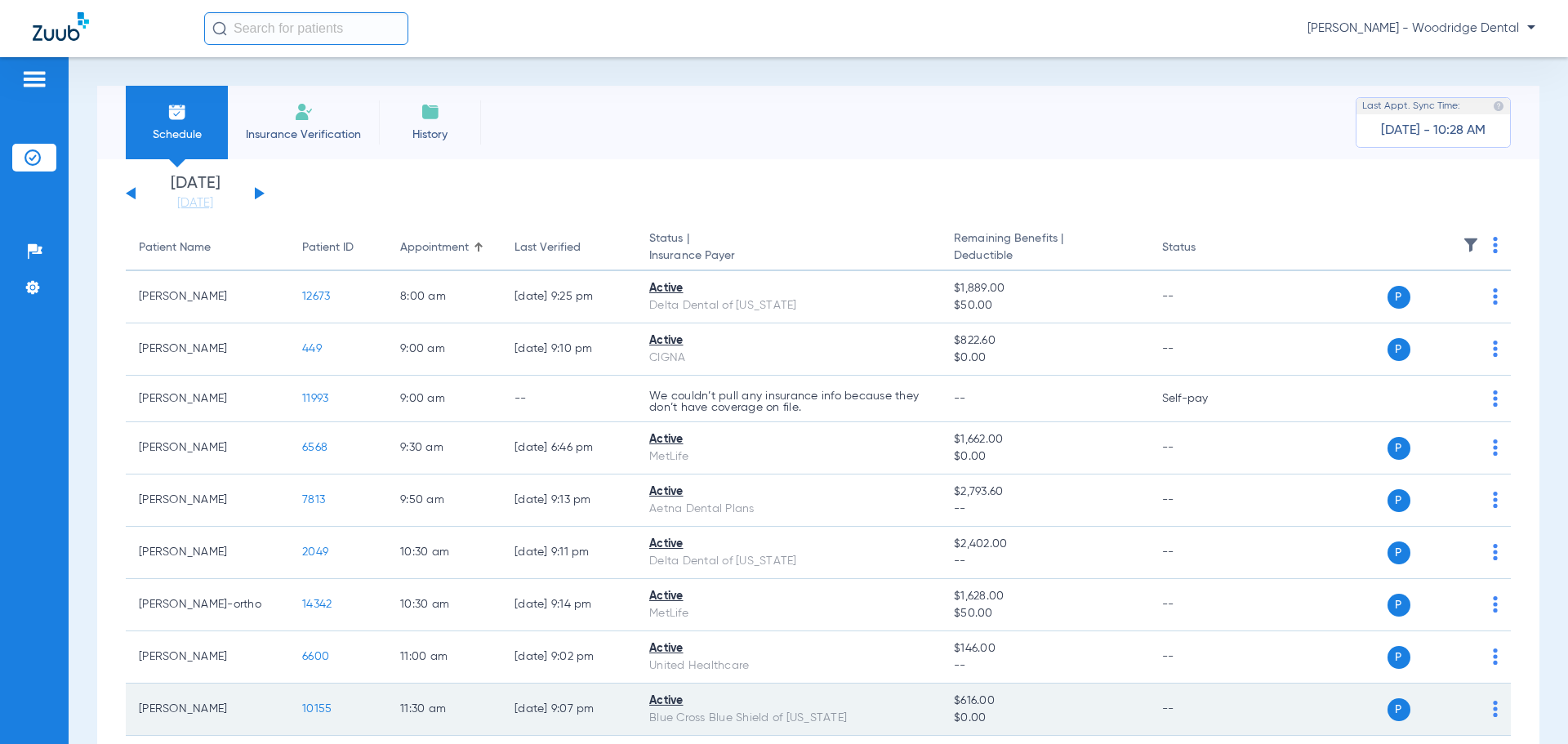
click at [326, 705] on span "10155" at bounding box center [316, 709] width 29 height 11
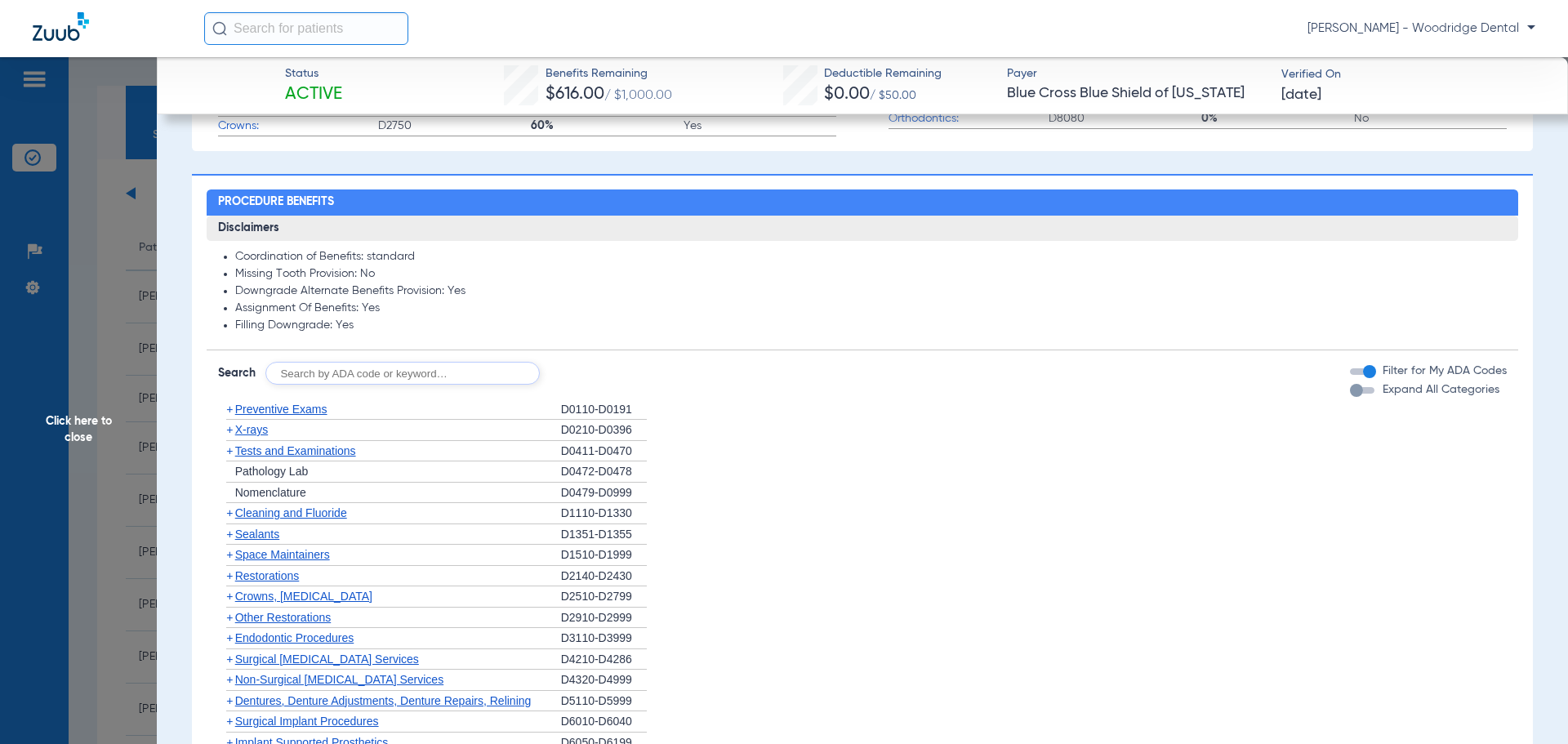
scroll to position [776, 0]
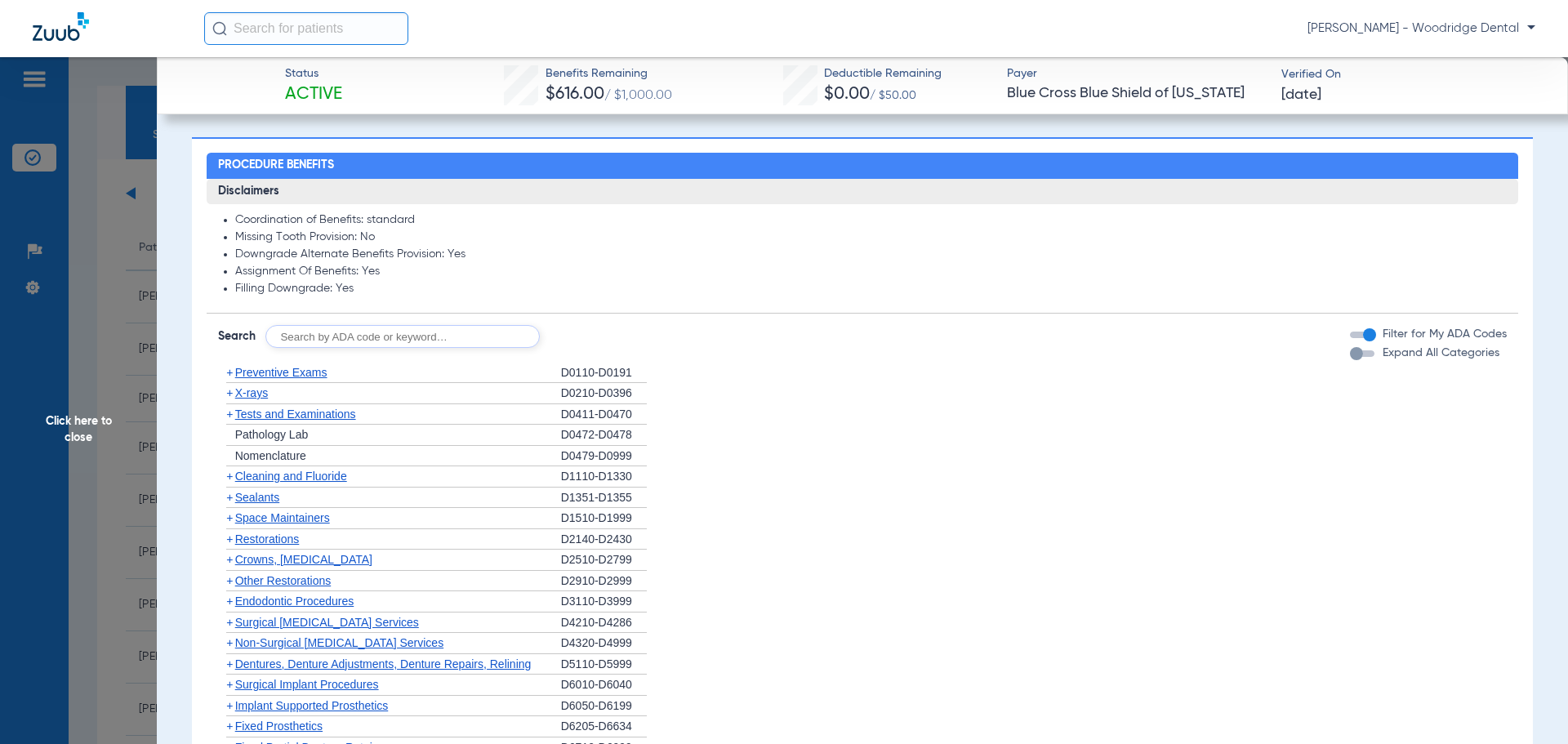
click at [233, 542] on span "+" at bounding box center [227, 539] width 17 height 21
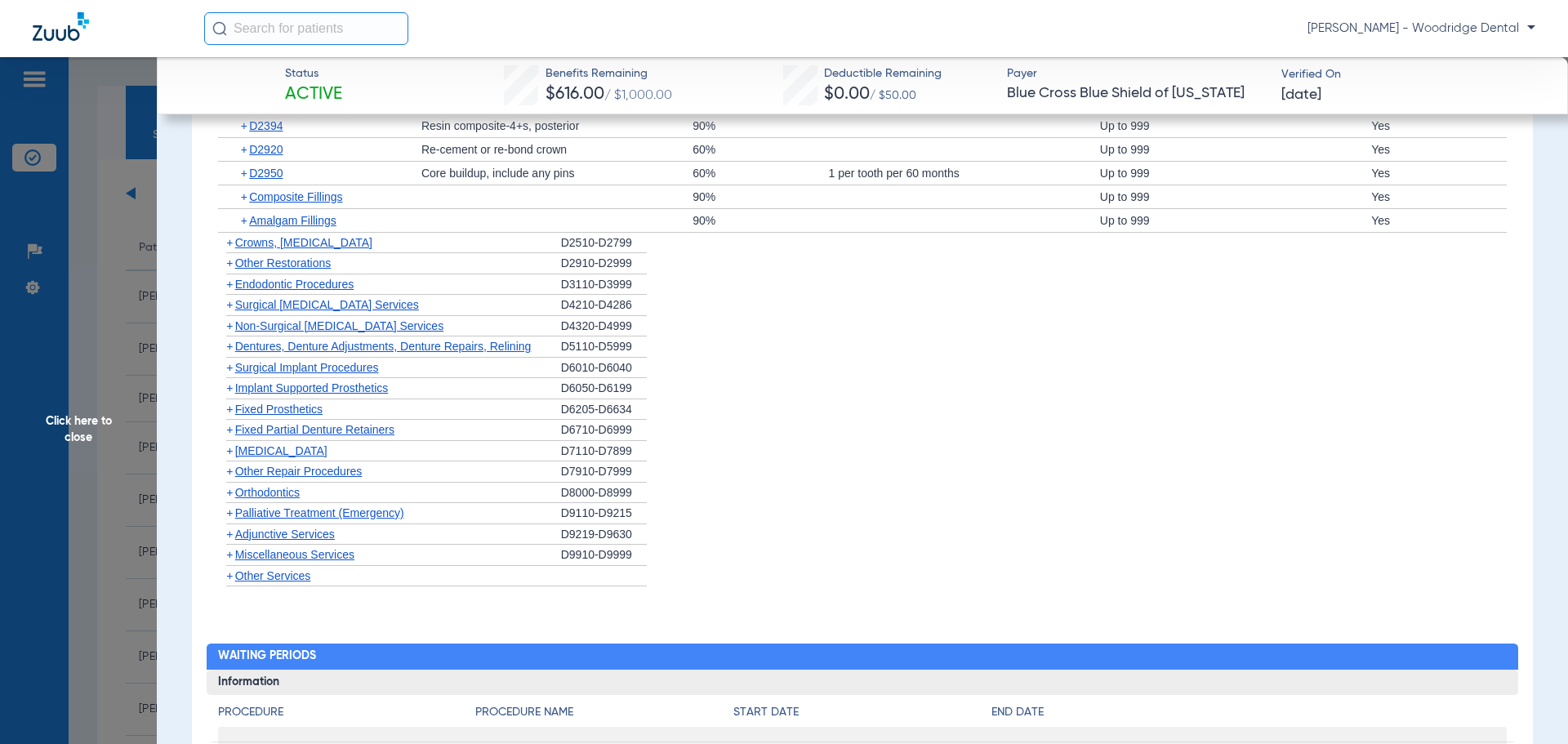
scroll to position [1426, 0]
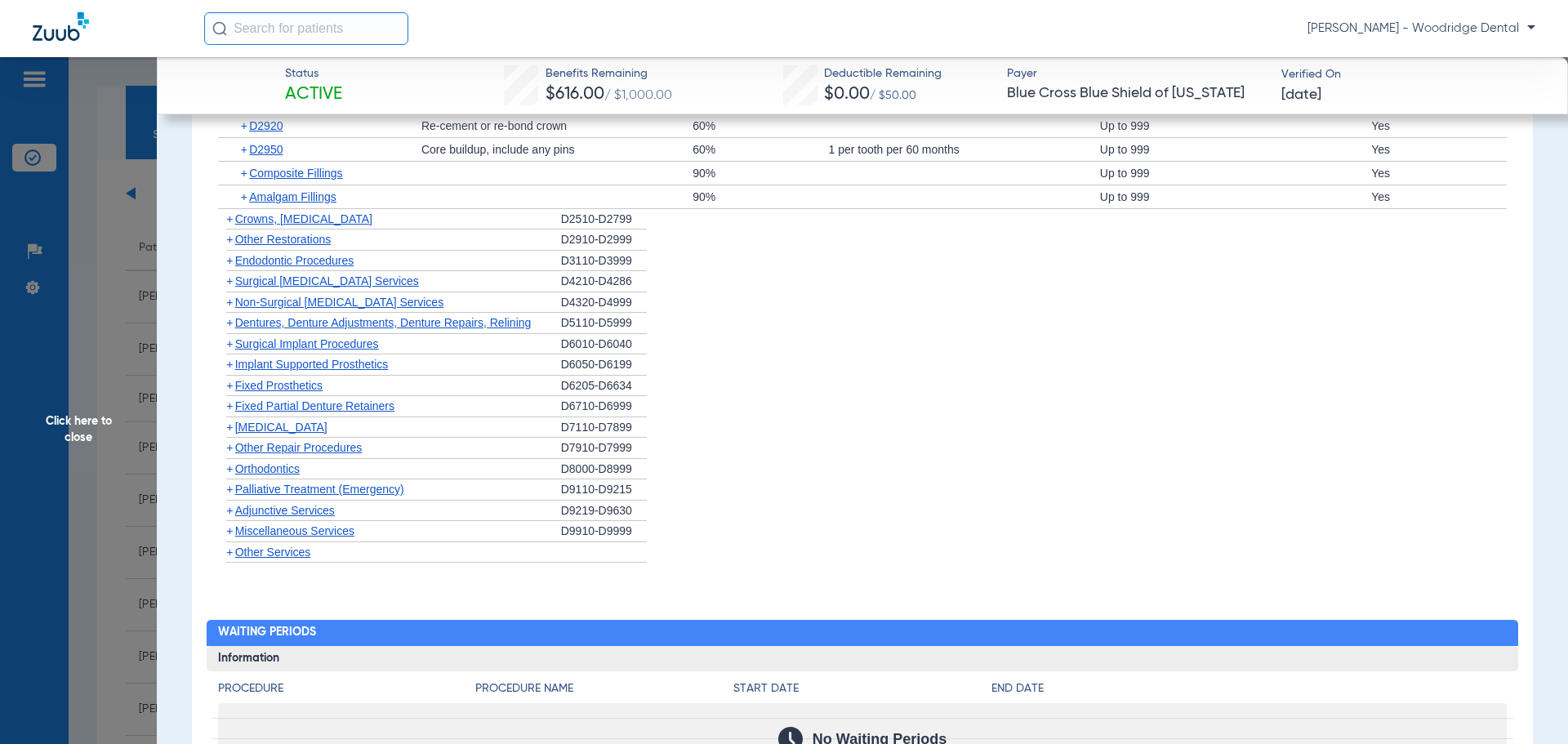
click at [233, 470] on span "+" at bounding box center [229, 469] width 7 height 13
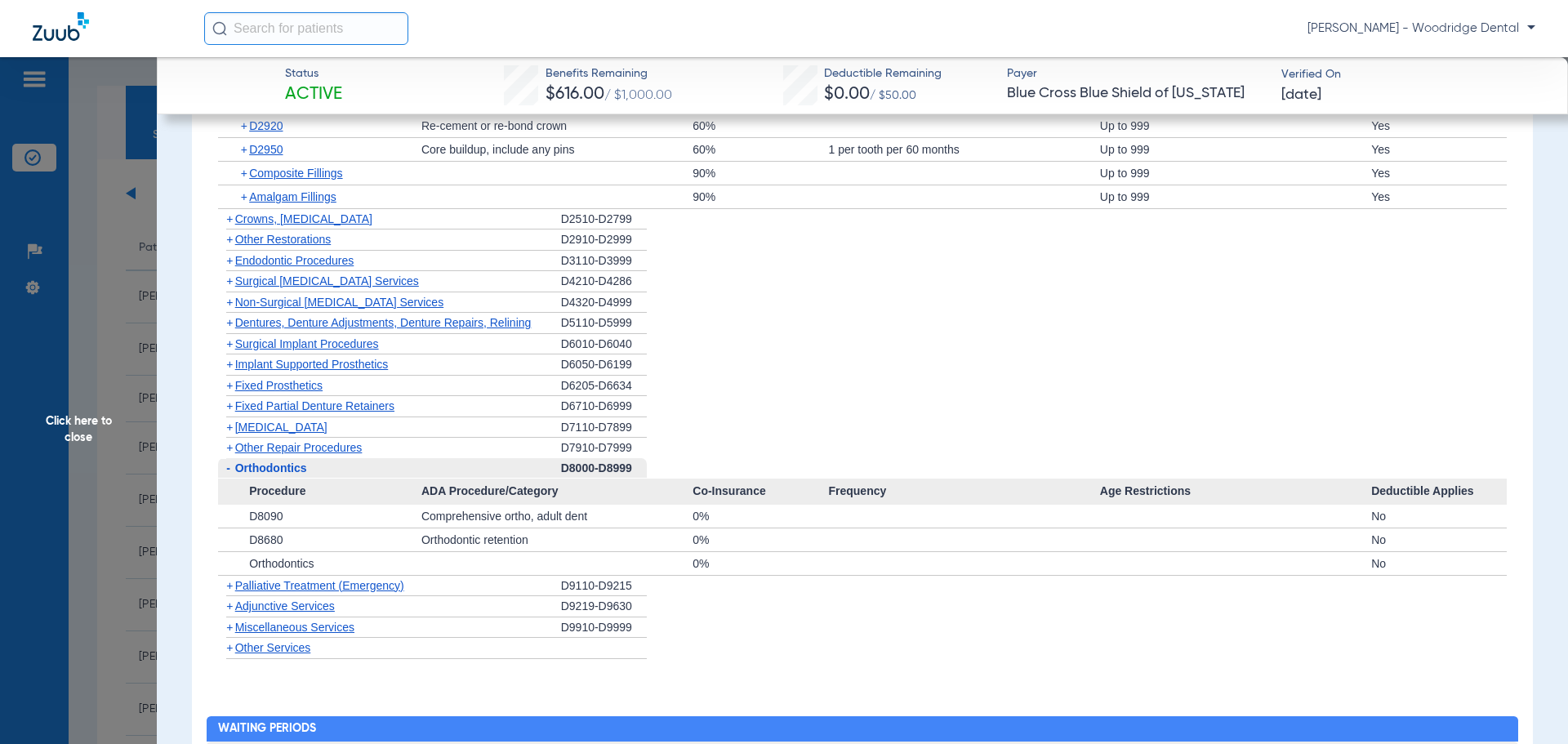
click at [229, 627] on span "+" at bounding box center [229, 627] width 7 height 13
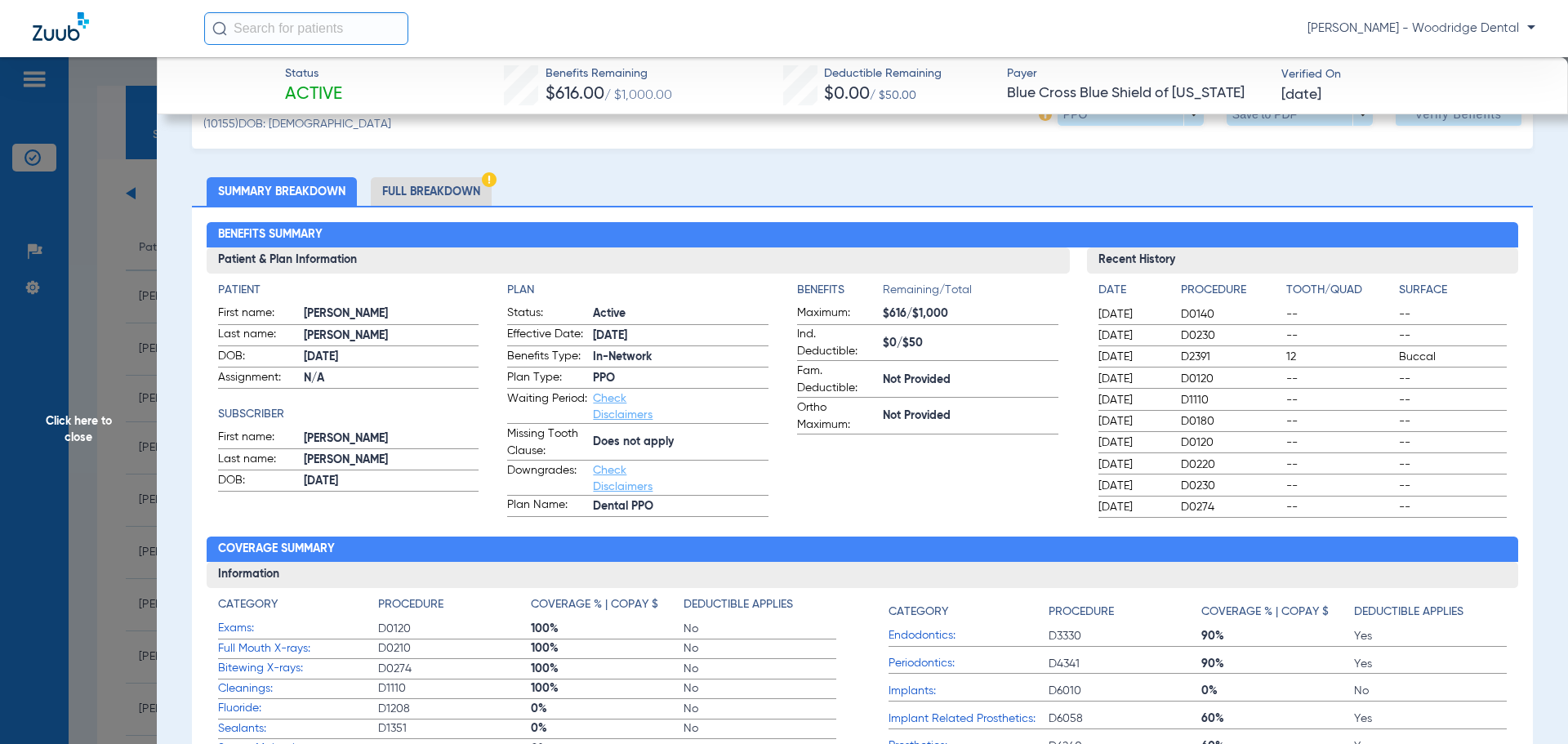
scroll to position [9, 0]
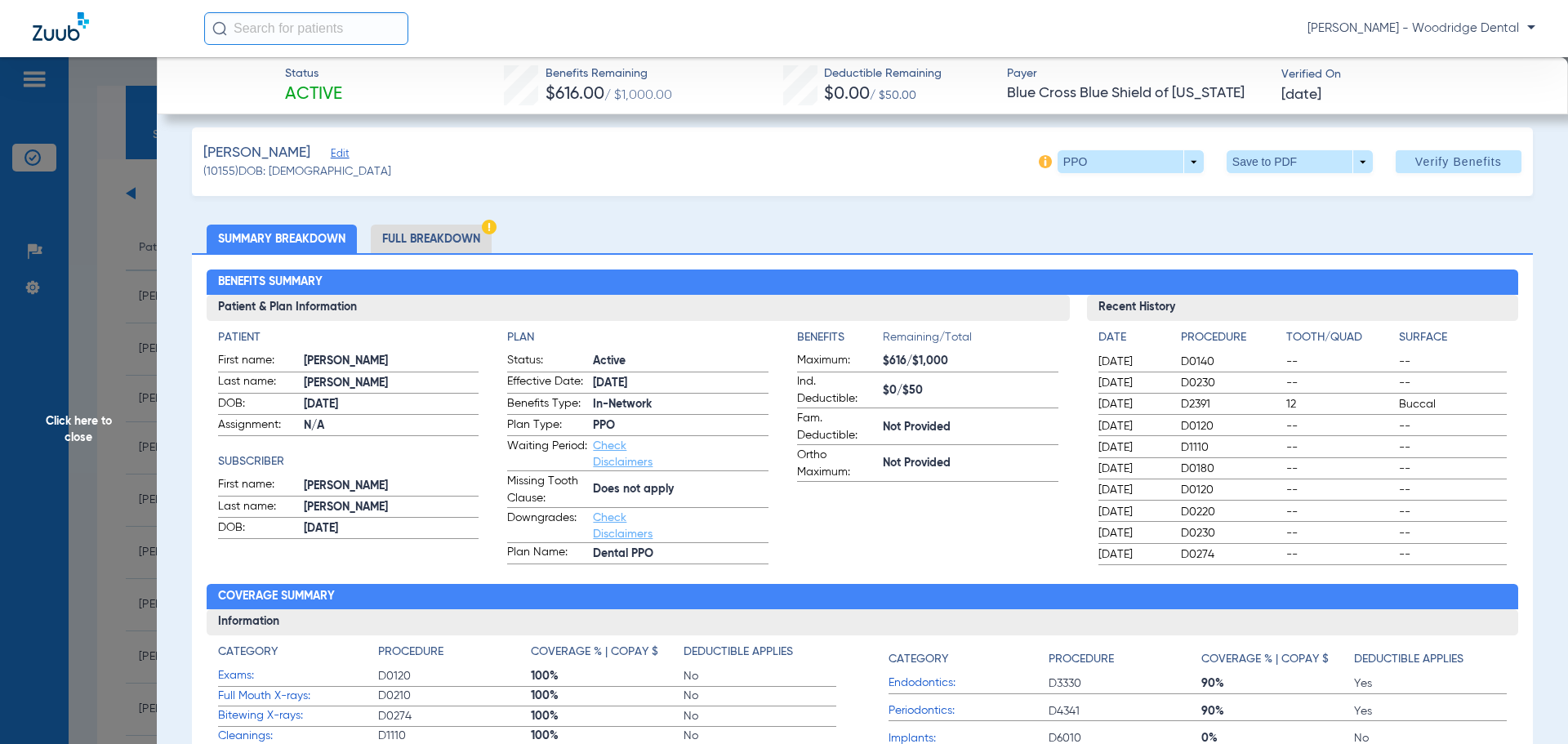
click at [451, 242] on li "Full Breakdown" at bounding box center [431, 239] width 121 height 28
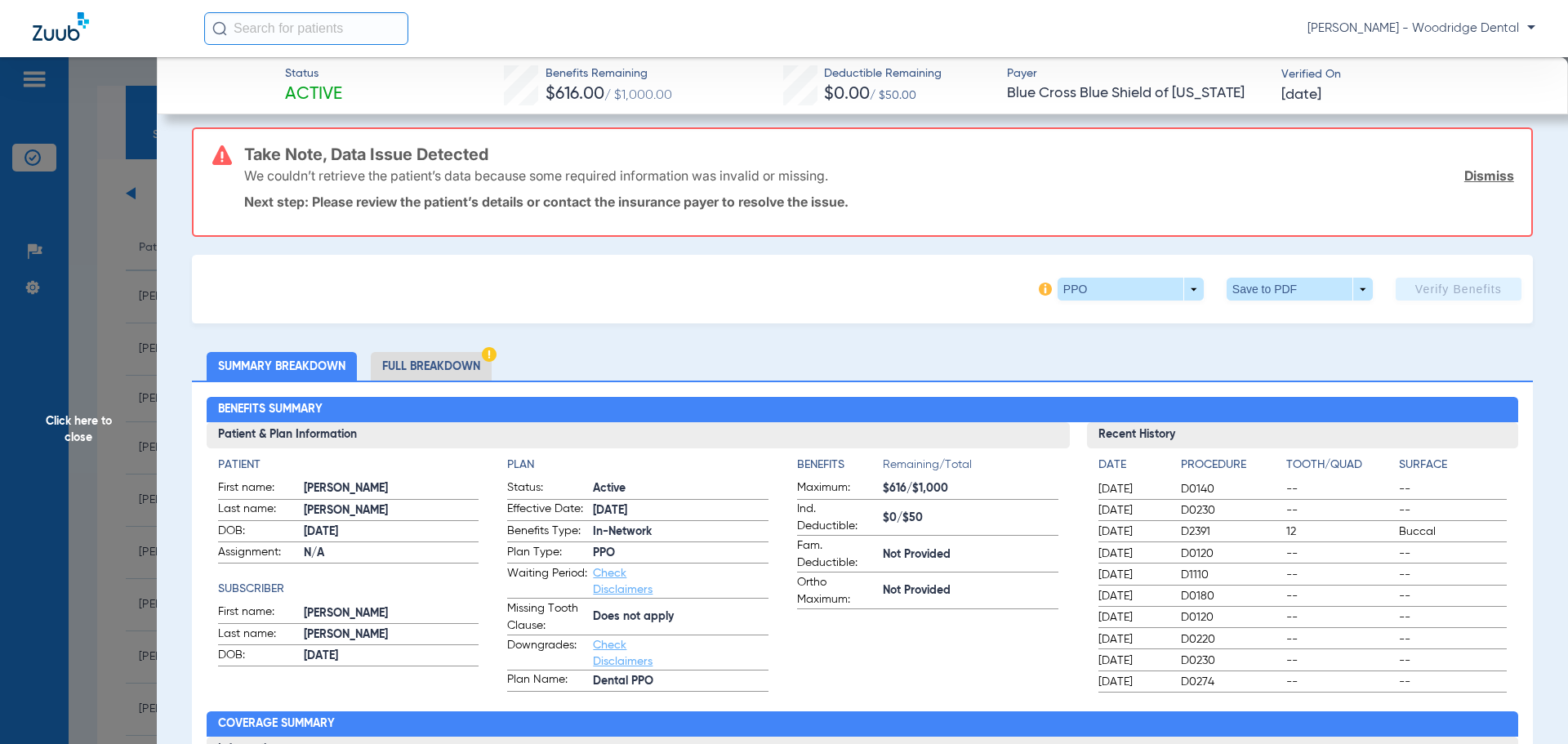
scroll to position [138, 0]
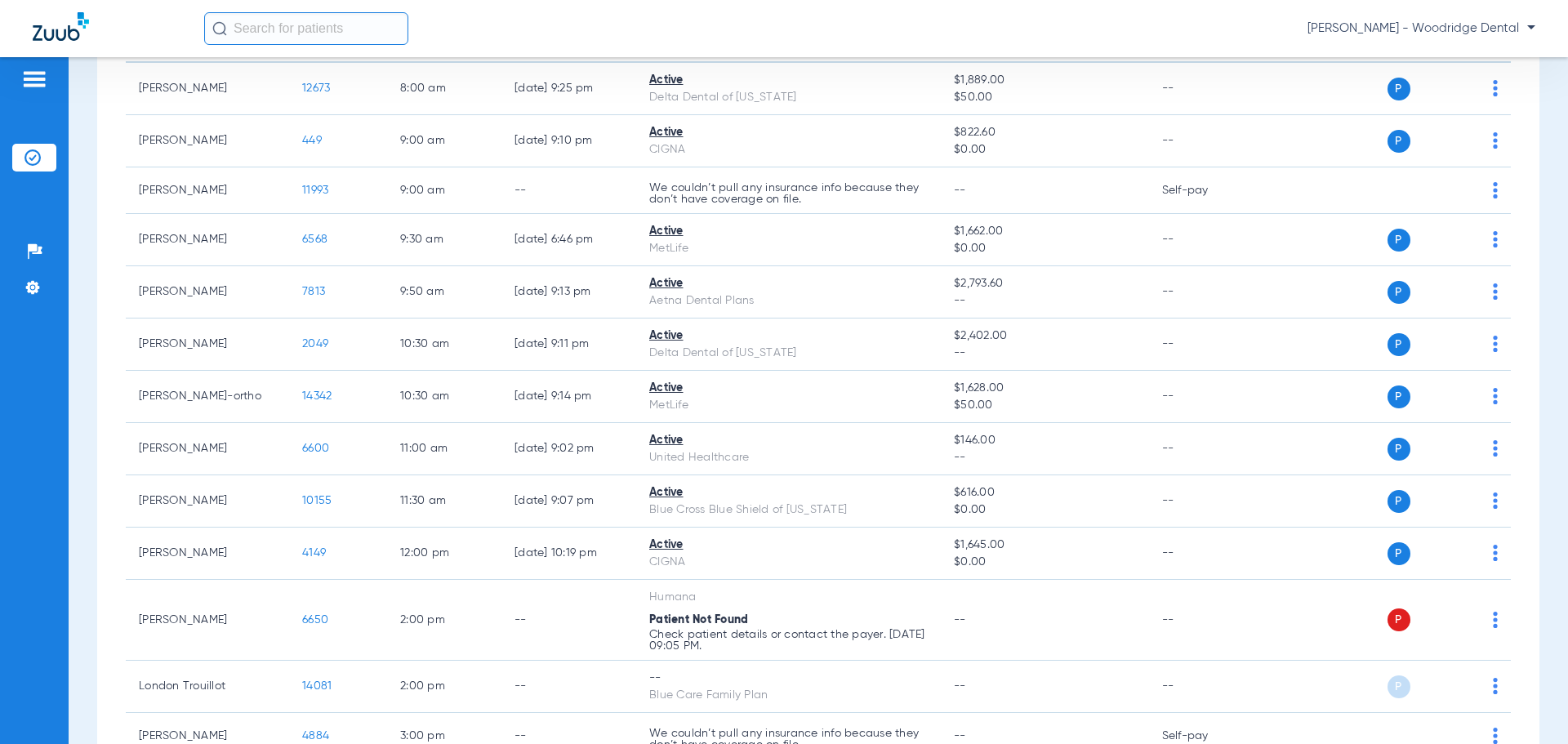
scroll to position [211, 0]
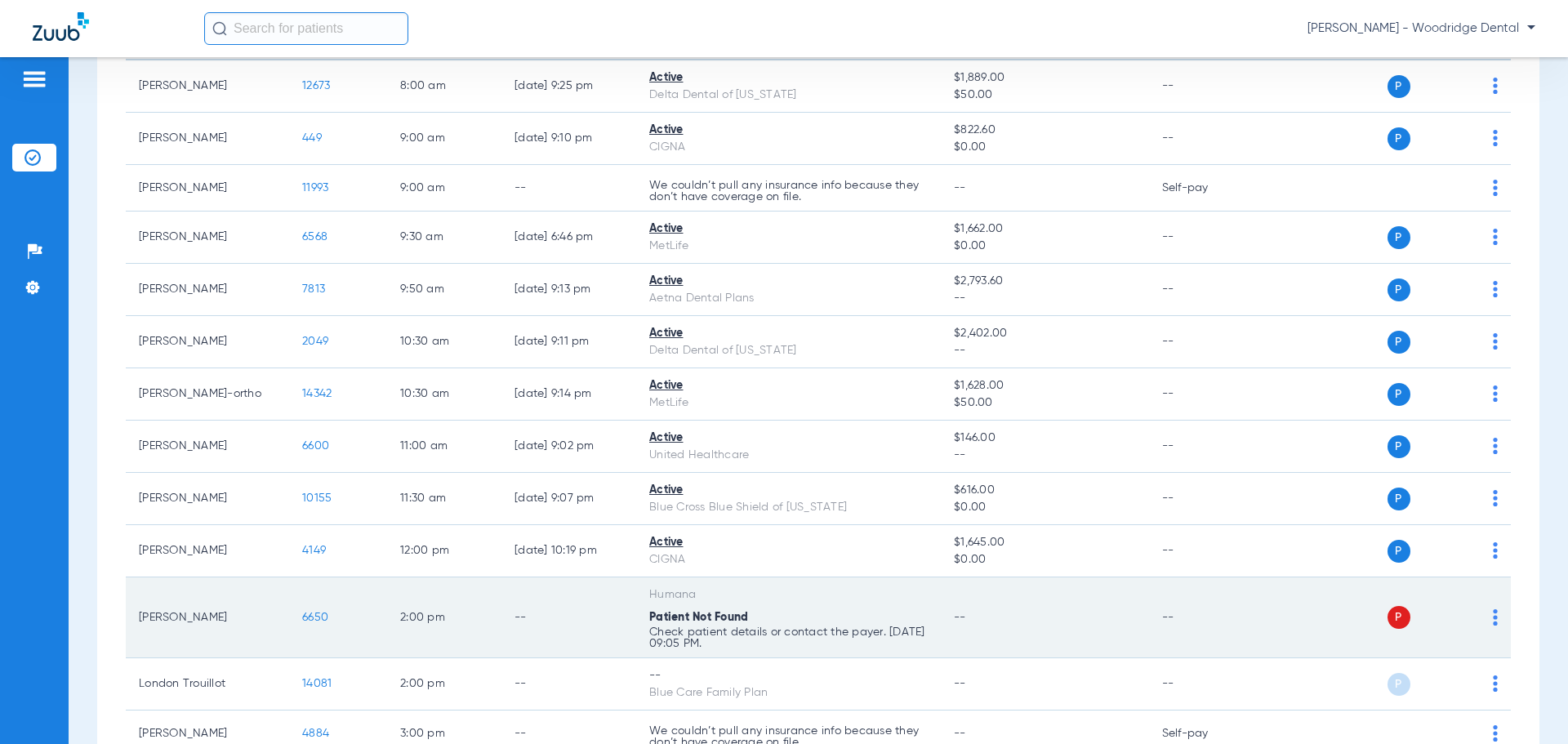
click at [324, 617] on span "6650" at bounding box center [315, 617] width 27 height 11
